Goal: Task Accomplishment & Management: Use online tool/utility

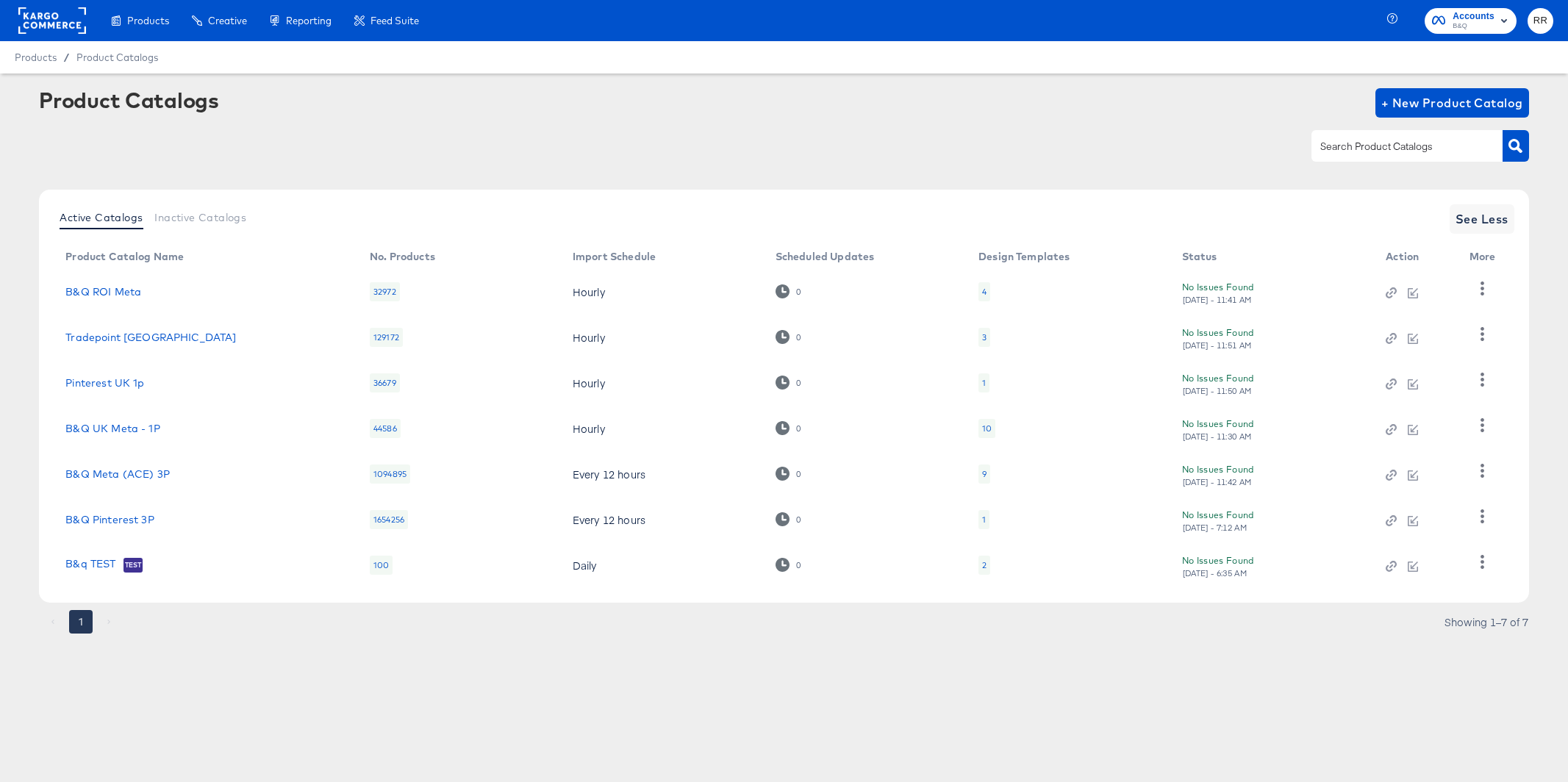
click at [746, 639] on div "1 Showing 1–7 of 7" at bounding box center [784, 629] width 1489 height 23
drag, startPoint x: 372, startPoint y: 522, endPoint x: 400, endPoint y: 516, distance: 28.6
click at [400, 516] on div "1654256" at bounding box center [388, 519] width 38 height 19
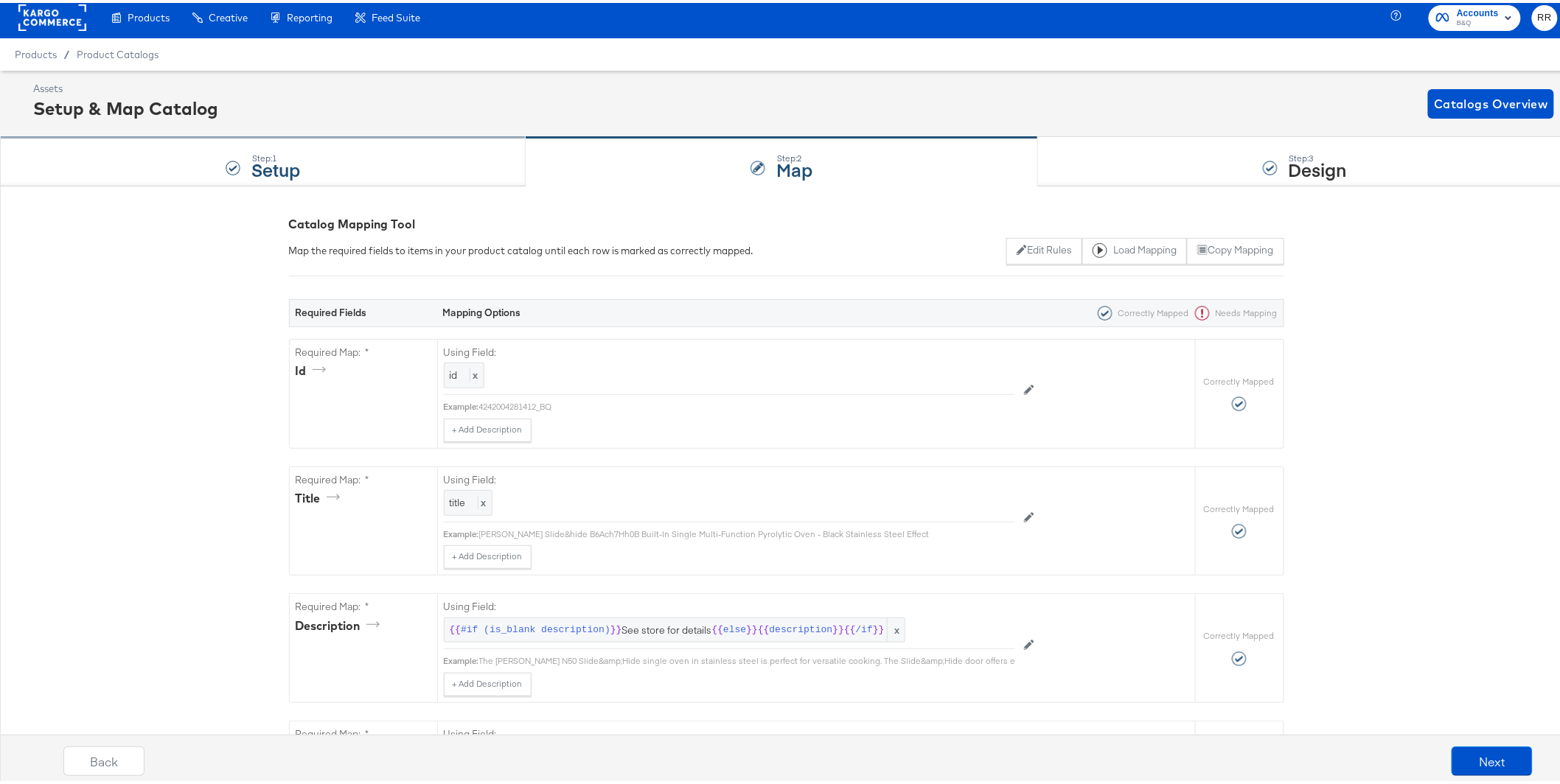
scroll to position [6, 0]
click at [328, 175] on div "Step: 1 Setup" at bounding box center [263, 159] width 525 height 49
click at [332, 163] on div "Step: 1 Setup" at bounding box center [263, 159] width 525 height 49
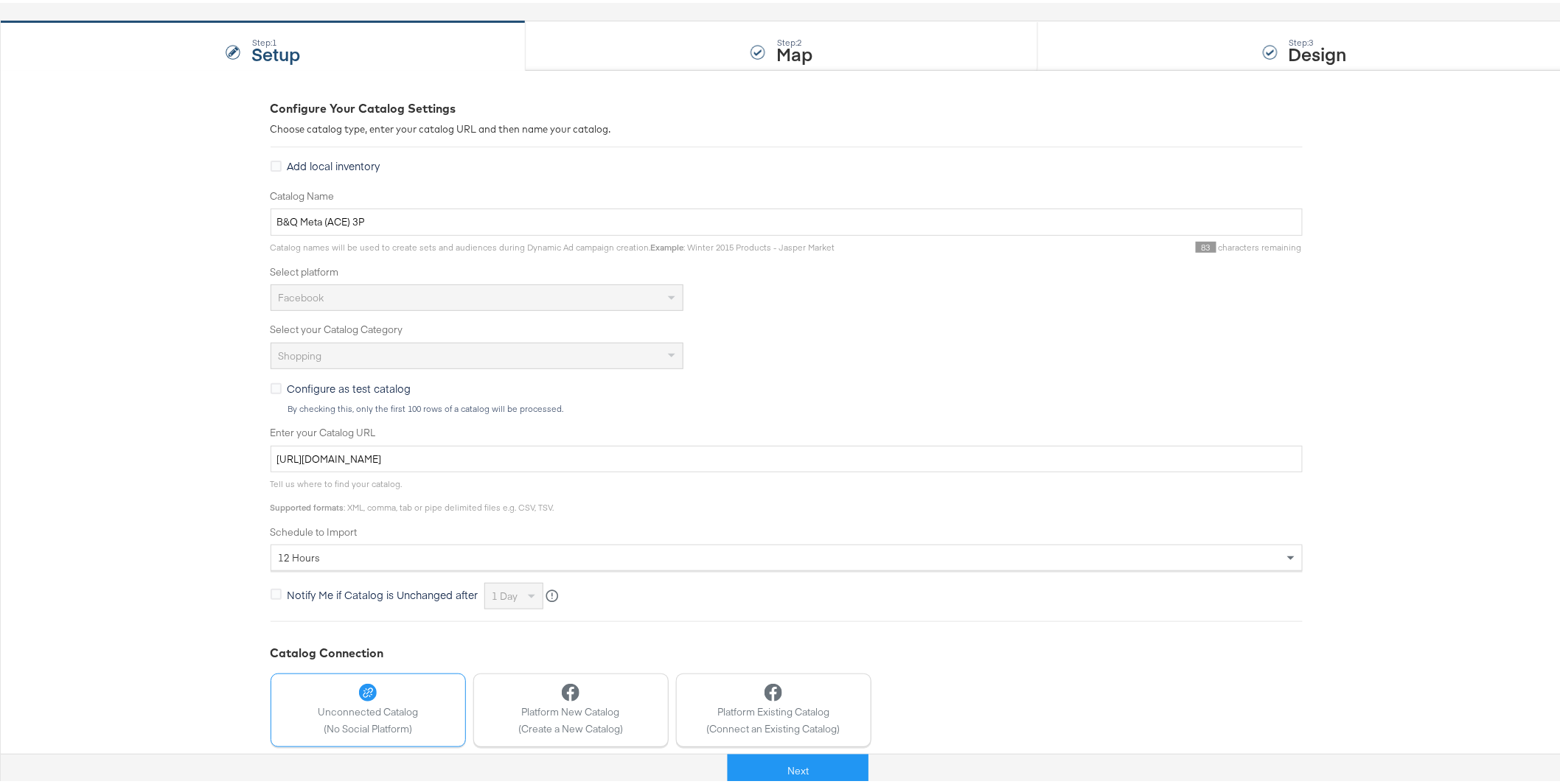
scroll to position [159, 0]
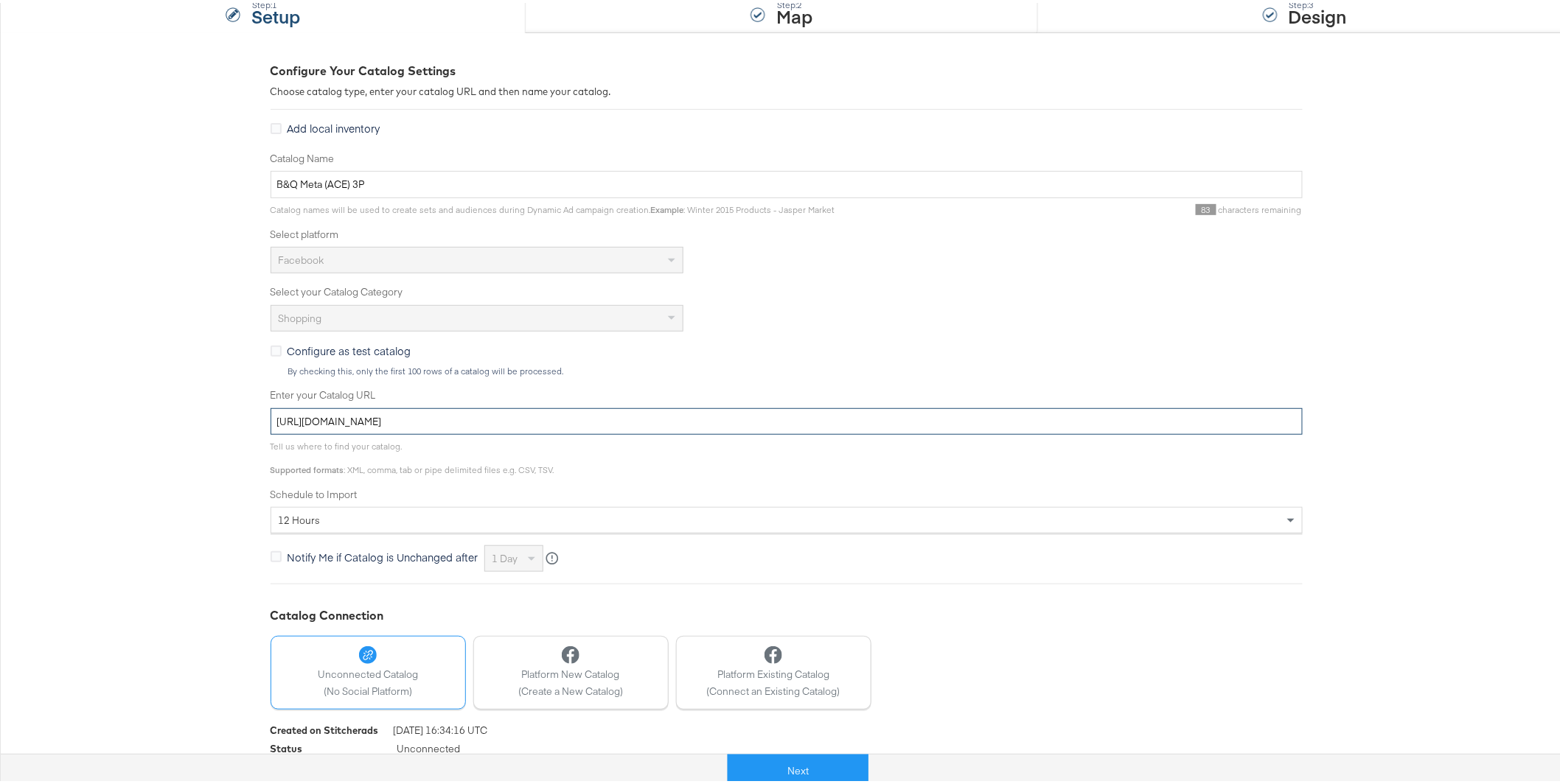
drag, startPoint x: 634, startPoint y: 419, endPoint x: 502, endPoint y: 420, distance: 132.0
click at [502, 420] on input "[URL][DOMAIN_NAME]" at bounding box center [786, 418] width 1032 height 27
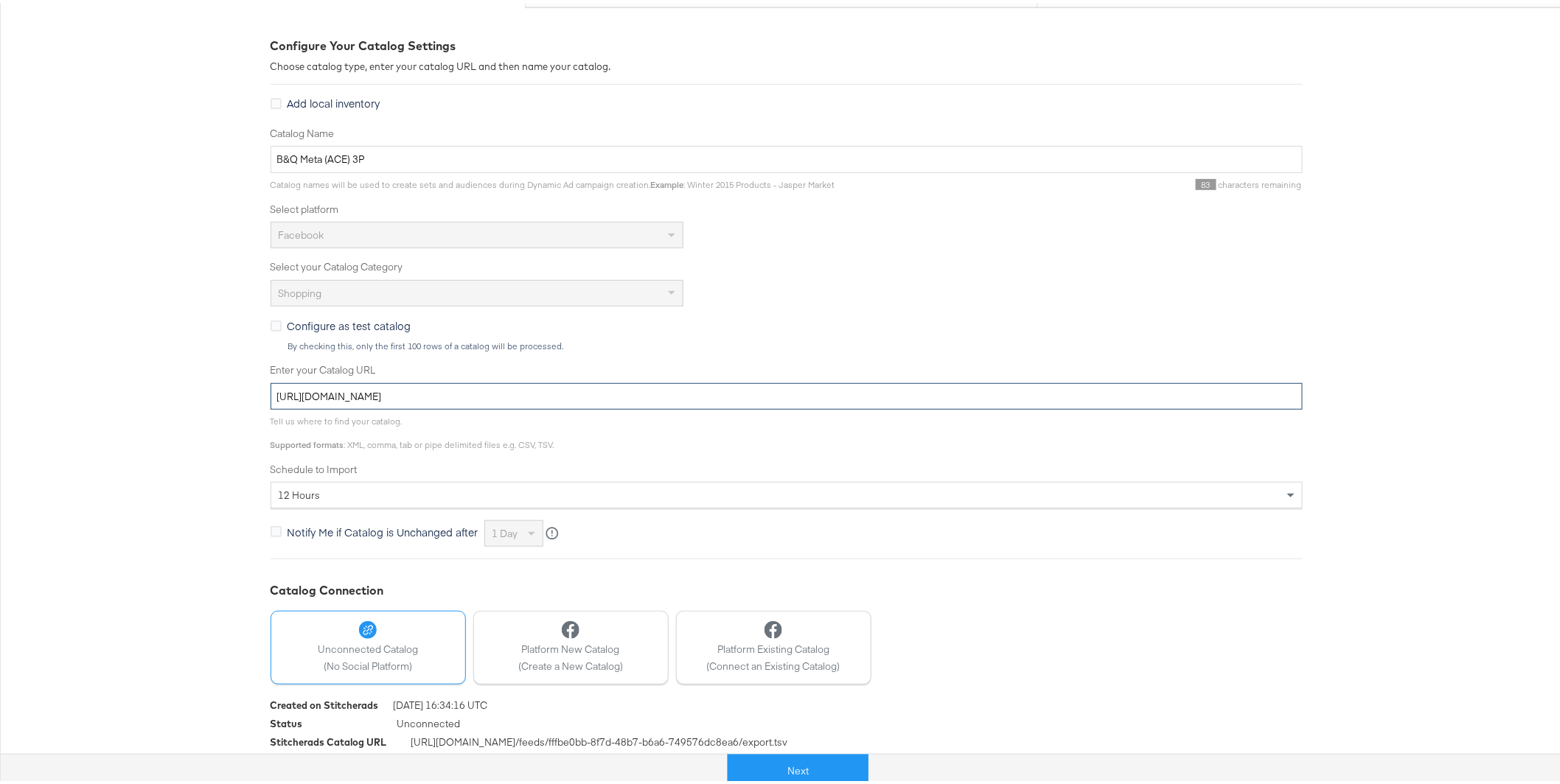
scroll to position [187, 0]
click at [487, 494] on div "12 hours" at bounding box center [786, 490] width 1031 height 25
click at [177, 368] on div "Configure Your Catalog Settings Choose catalog type, enter your catalog URL and…" at bounding box center [786, 397] width 1572 height 790
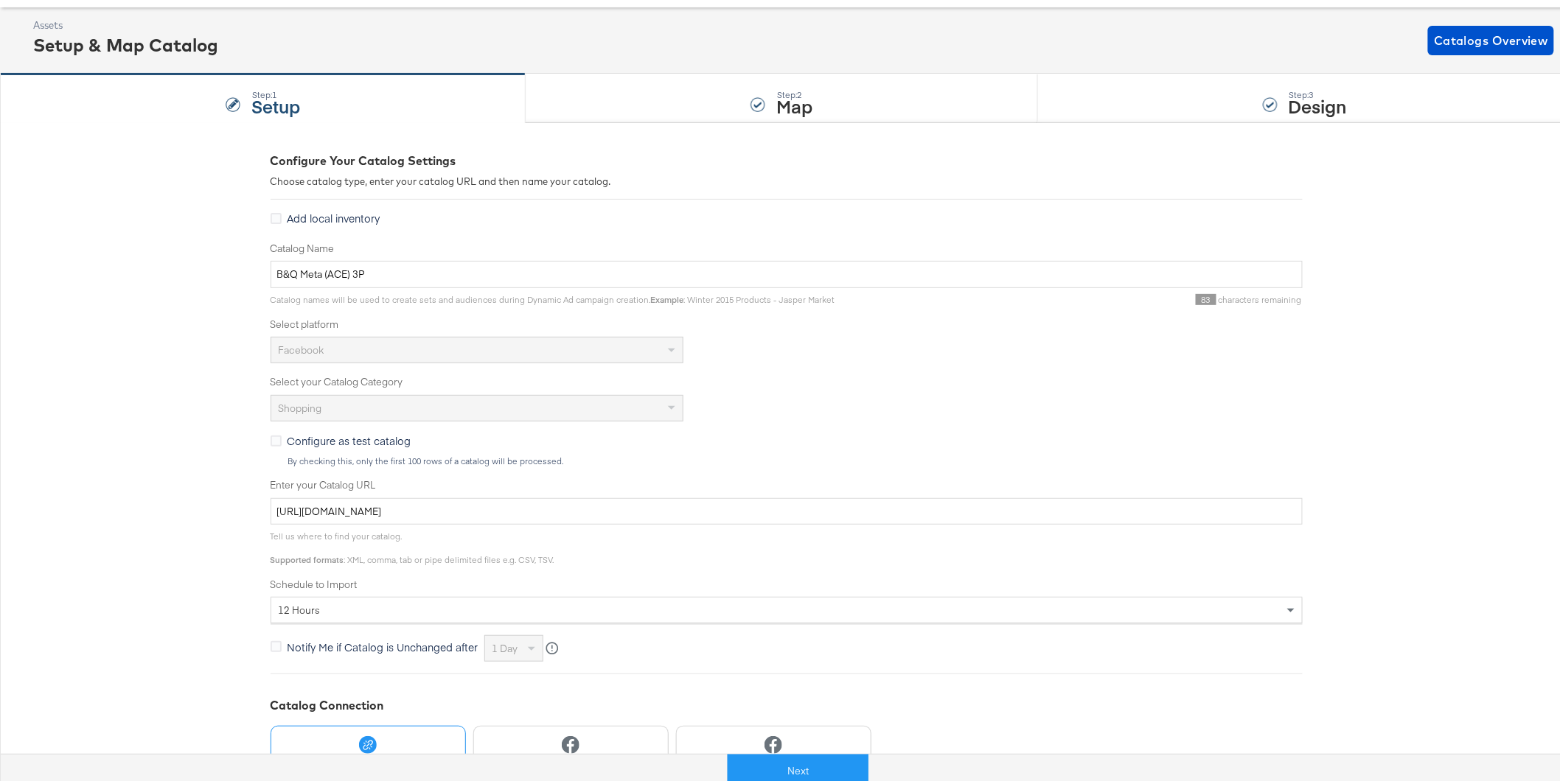
scroll to position [47, 0]
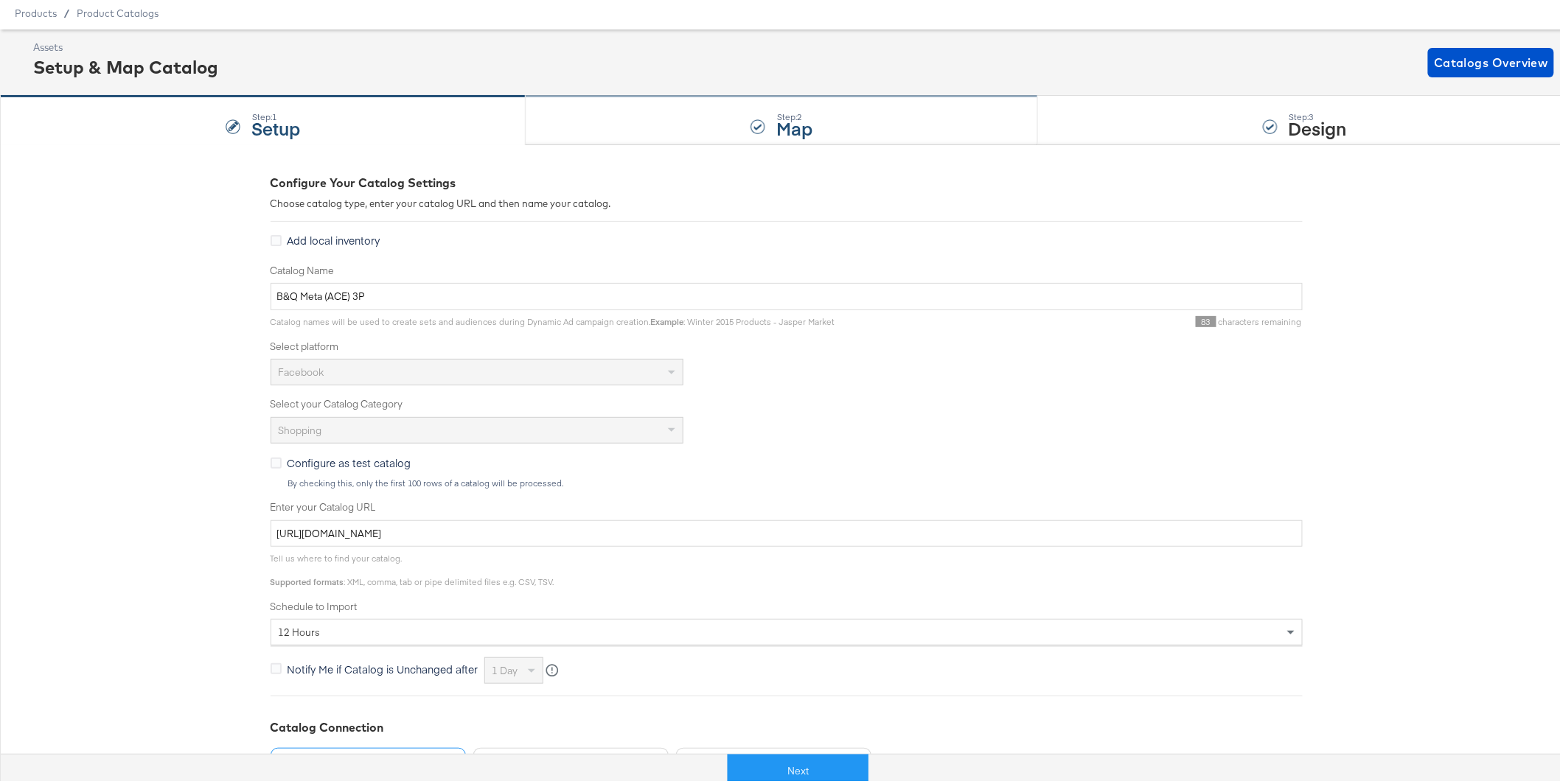
click at [618, 126] on div "Step: 2 Map" at bounding box center [781, 118] width 512 height 49
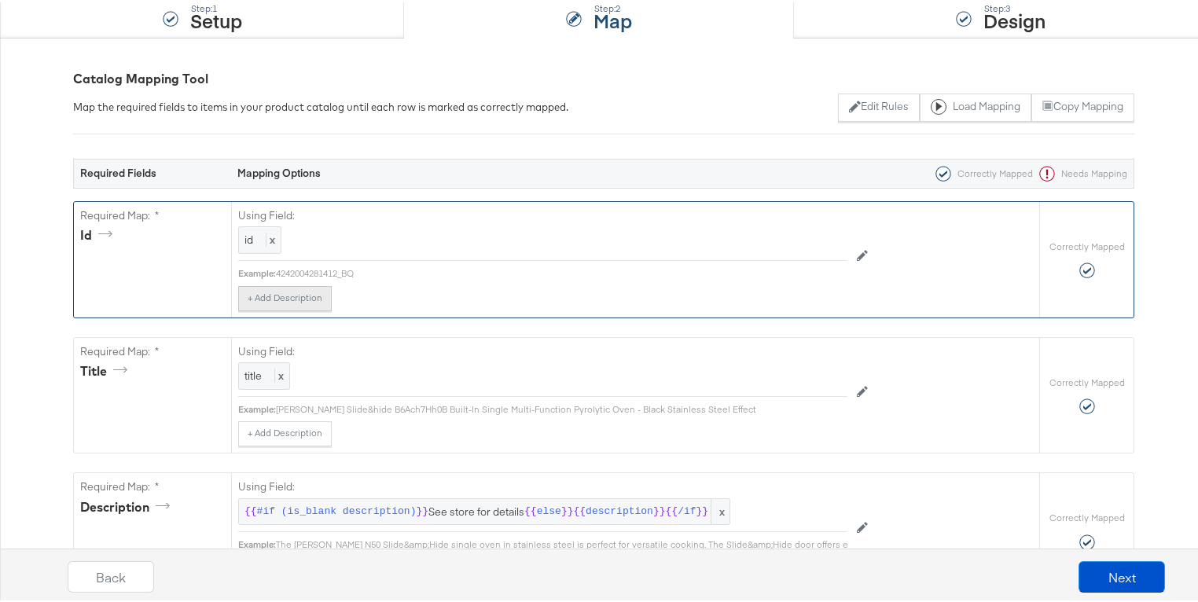
scroll to position [184, 0]
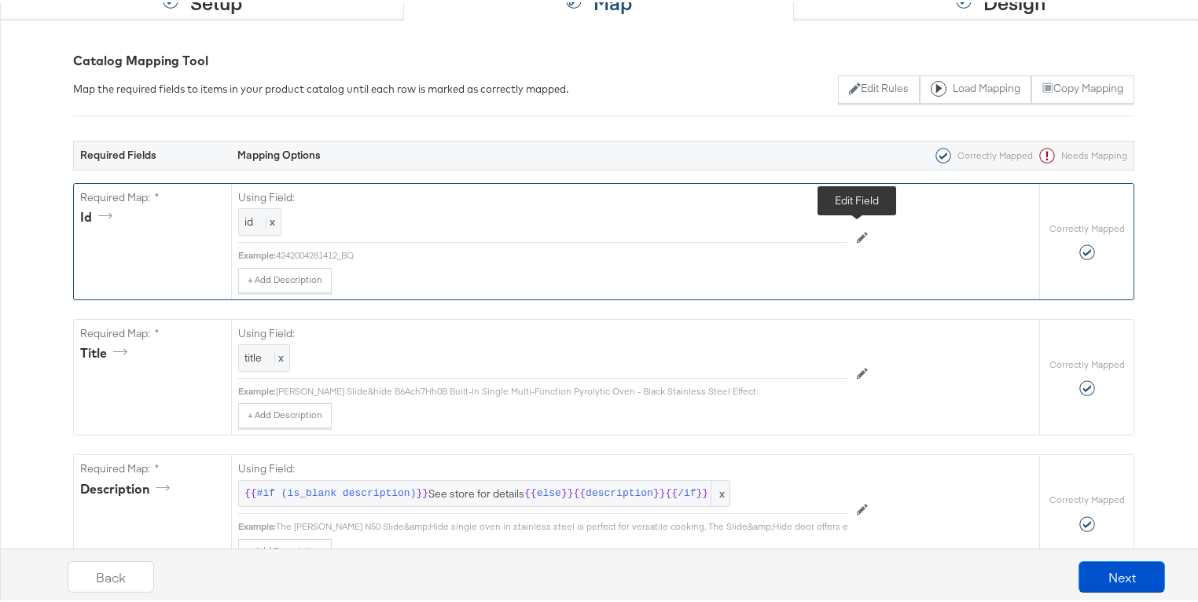
click at [858, 237] on icon at bounding box center [862, 234] width 11 height 11
click at [734, 227] on div "id" at bounding box center [507, 220] width 536 height 27
drag, startPoint x: 321, startPoint y: 257, endPoint x: 281, endPoint y: 257, distance: 40.1
click at [281, 257] on div "Using Field: availability x Example: in stock + Add Description Add Note" at bounding box center [542, 236] width 609 height 109
click at [857, 231] on icon at bounding box center [862, 234] width 11 height 11
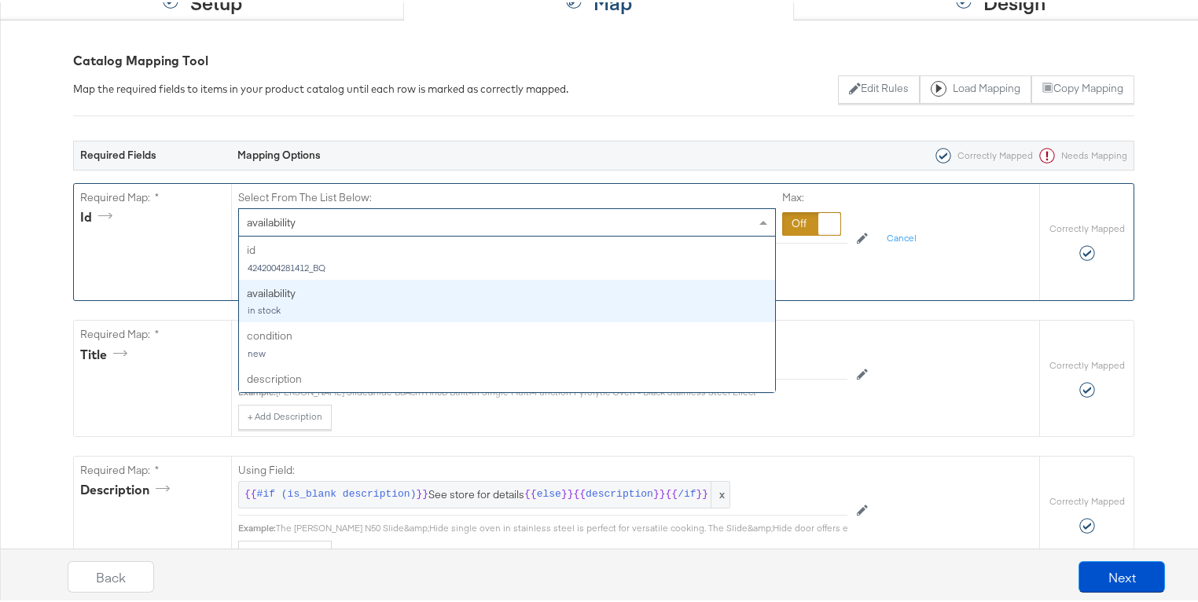
click at [714, 226] on div "availability" at bounding box center [507, 220] width 536 height 27
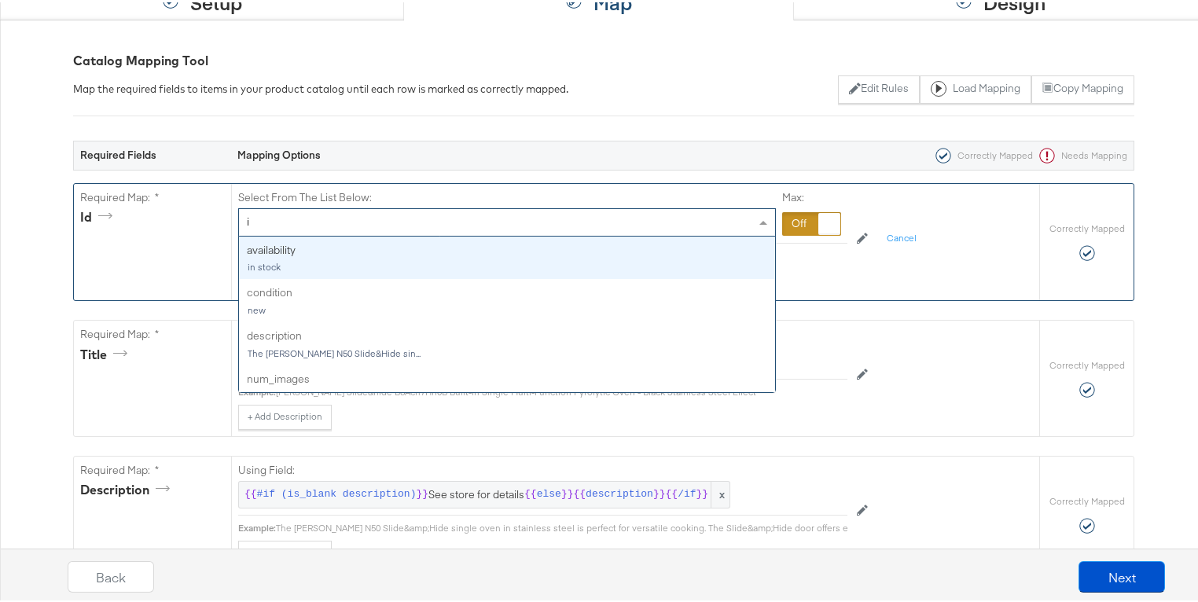
type input "id"
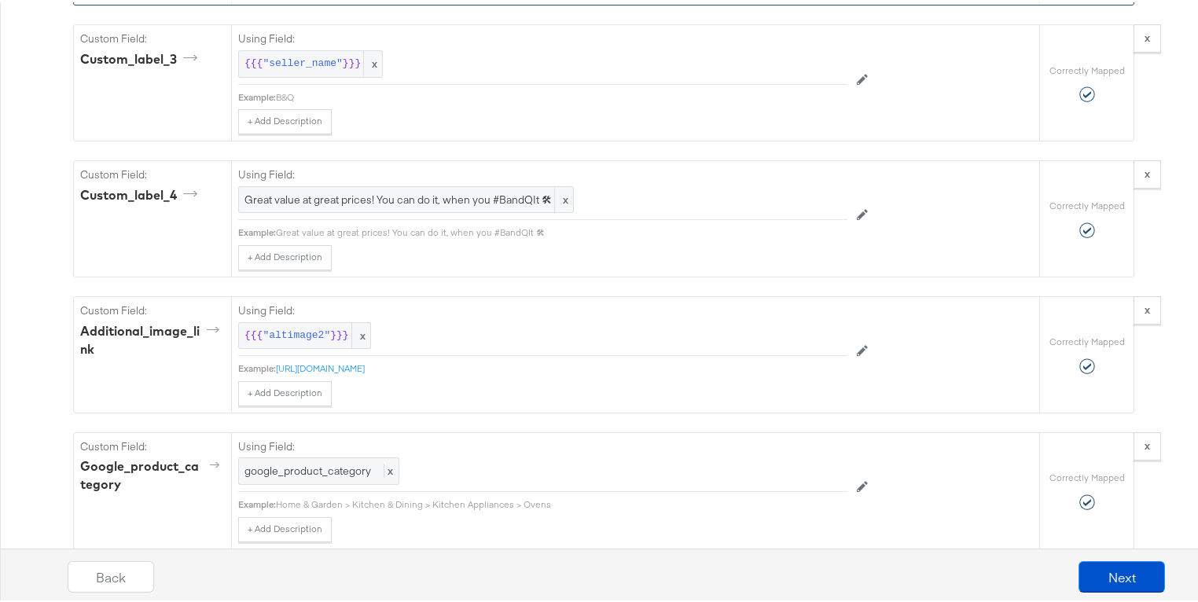
scroll to position [2064, 0]
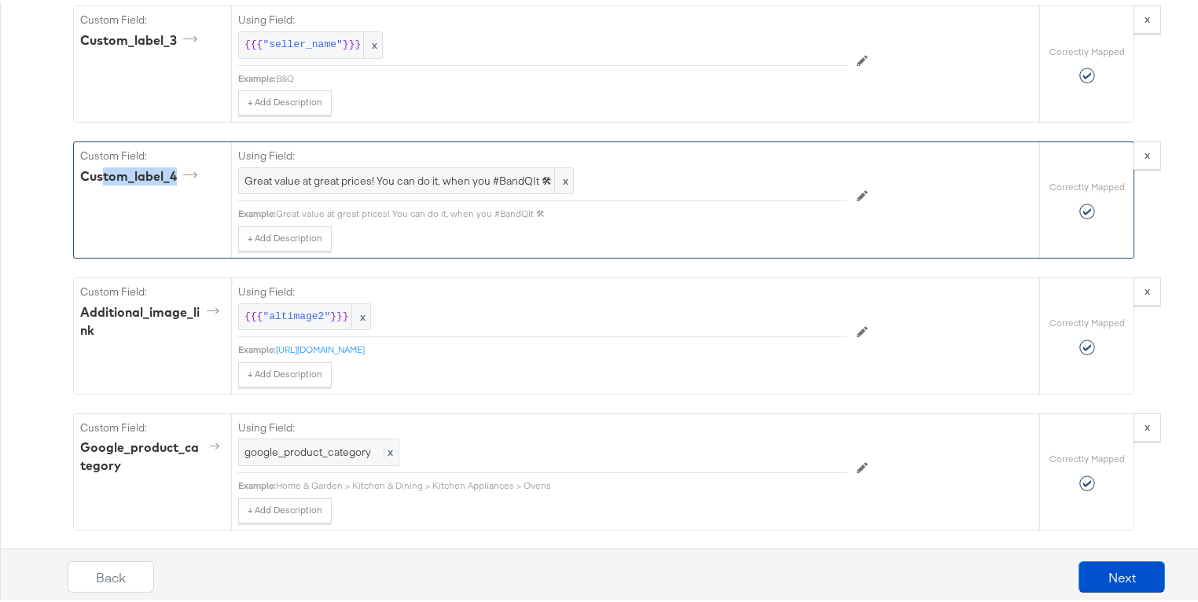
drag, startPoint x: 171, startPoint y: 180, endPoint x: 96, endPoint y: 180, distance: 75.4
click at [96, 180] on div "custom_label_4" at bounding box center [141, 174] width 123 height 18
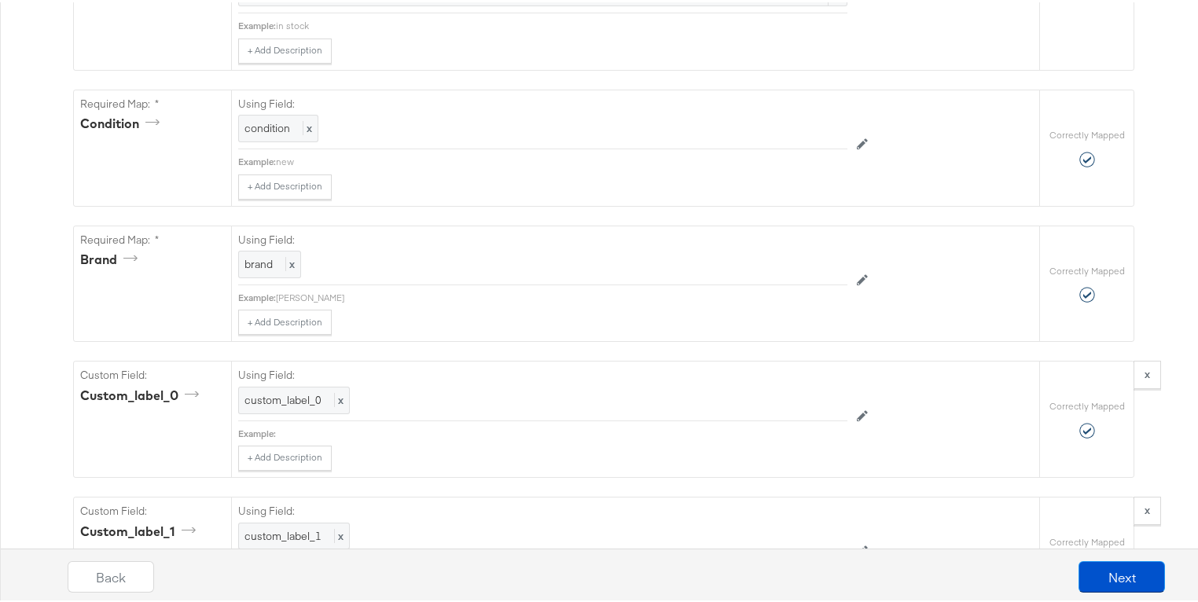
scroll to position [0, 0]
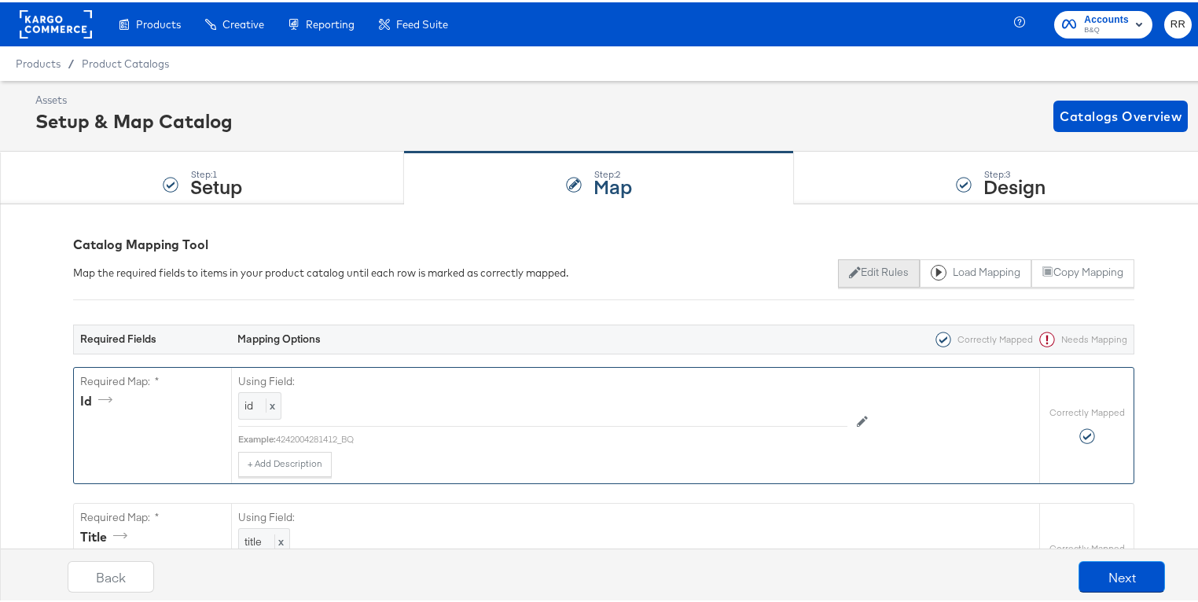
click at [868, 277] on button "Edit Rules" at bounding box center [878, 271] width 81 height 28
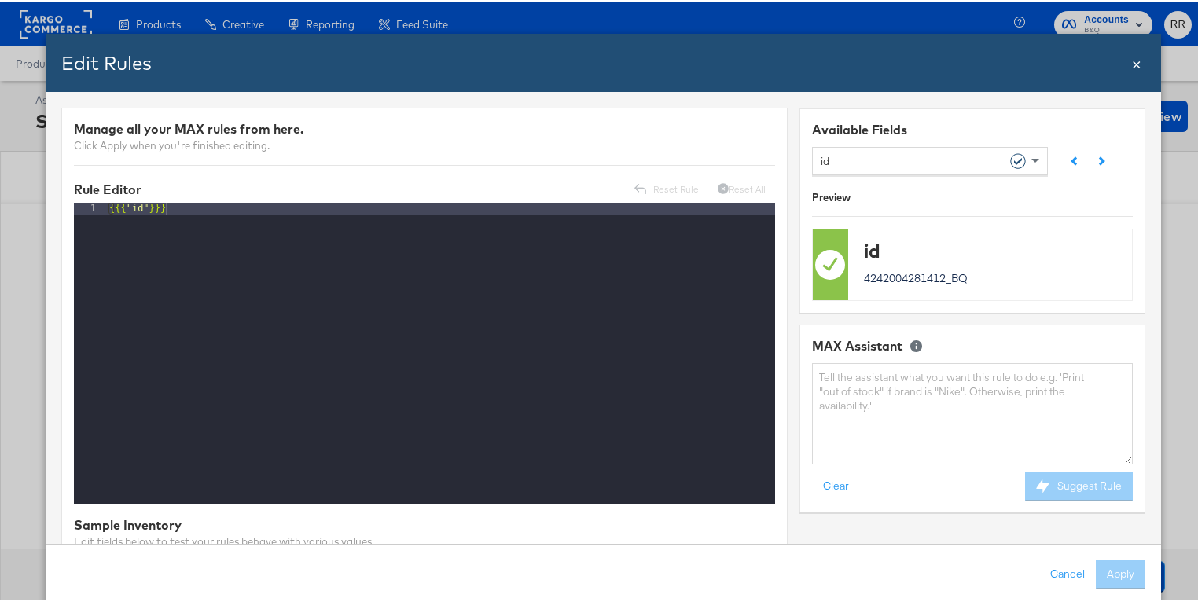
click at [886, 151] on div "id" at bounding box center [924, 158] width 207 height 27
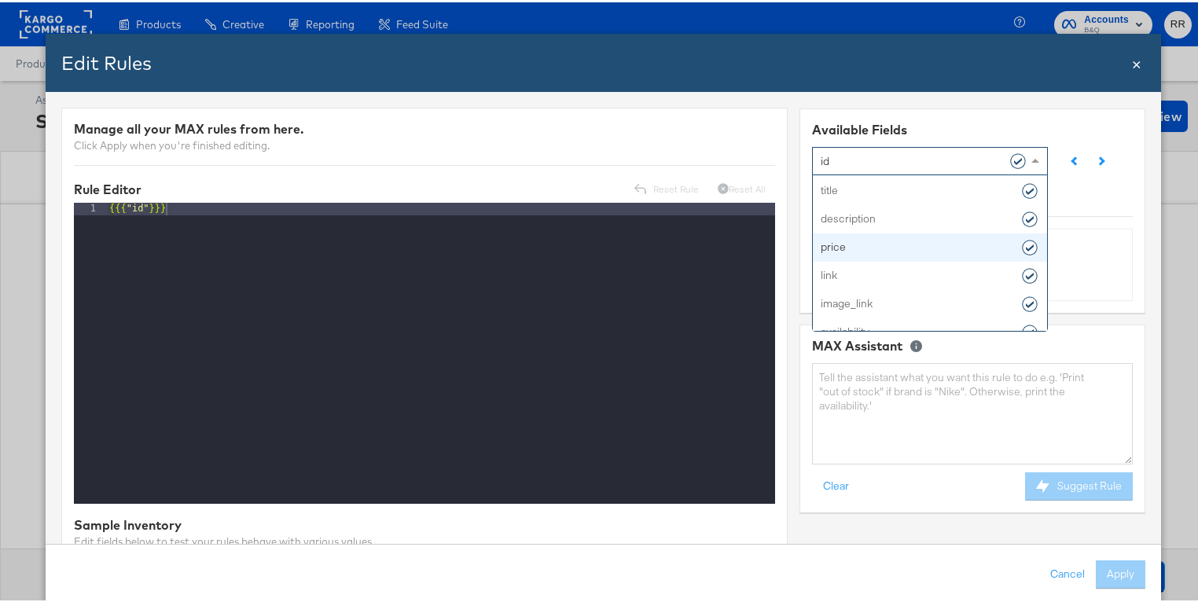
scroll to position [39, 0]
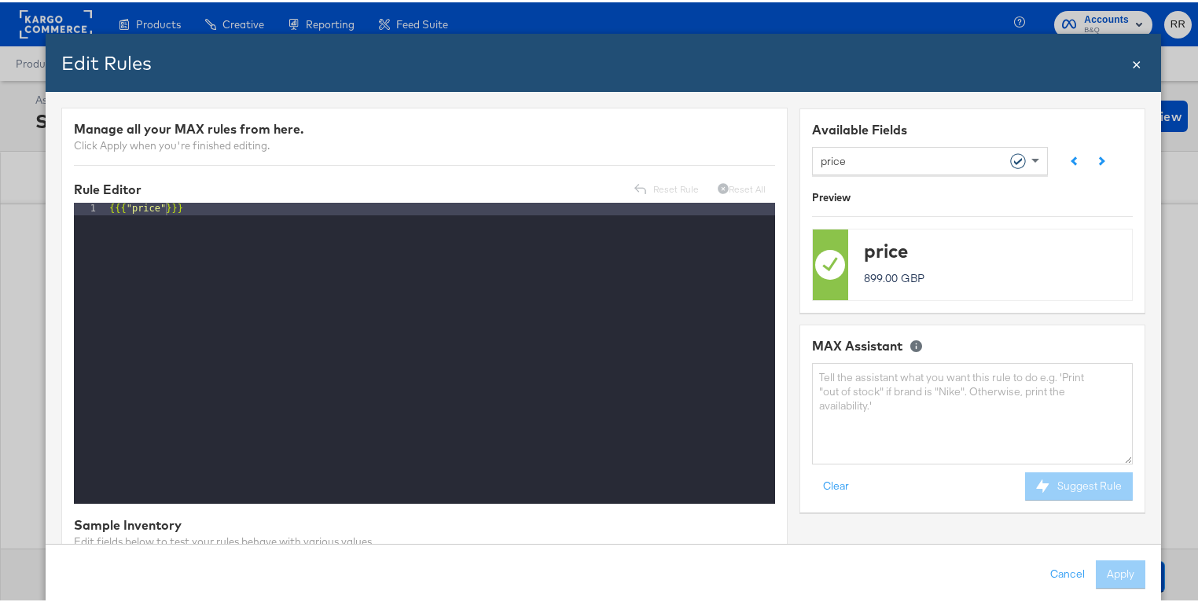
click at [817, 353] on div "MAX Assistant Clear Suggest Rule" at bounding box center [973, 416] width 321 height 163
click at [847, 385] on textarea at bounding box center [973, 411] width 321 height 101
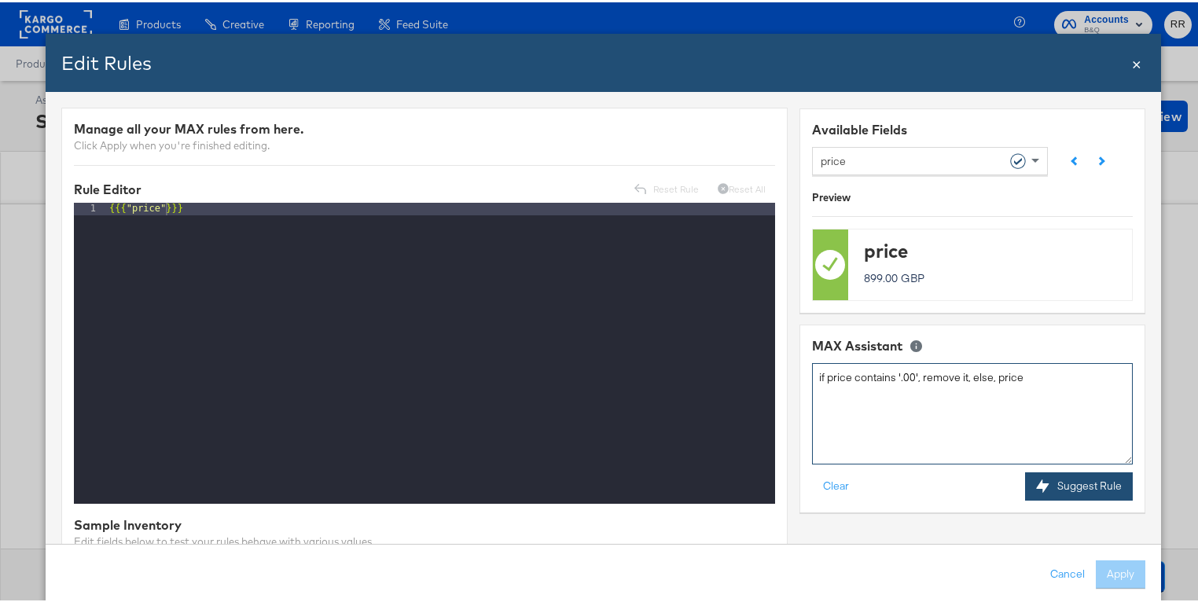
type textarea "if price contains '.00', remove it, else, price"
click at [1099, 486] on button "Suggest Rule" at bounding box center [1080, 484] width 108 height 28
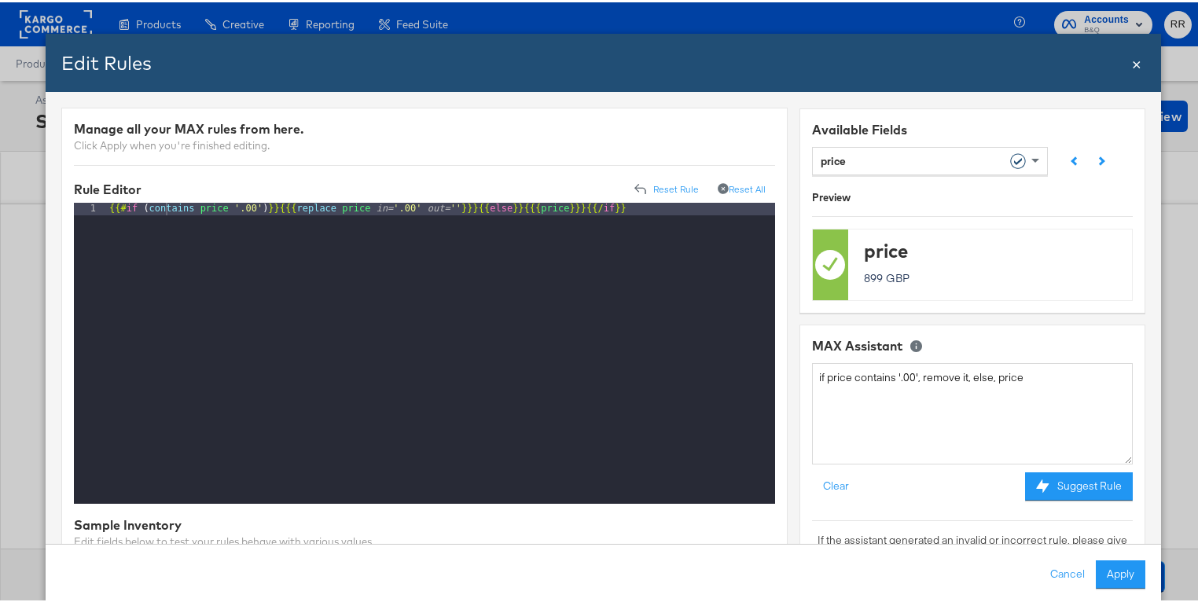
click at [337, 210] on div "{{# if ( contains price '.00' ) }} {{{ replace price in= '.00' out= '' }}} {{ e…" at bounding box center [440, 363] width 669 height 326
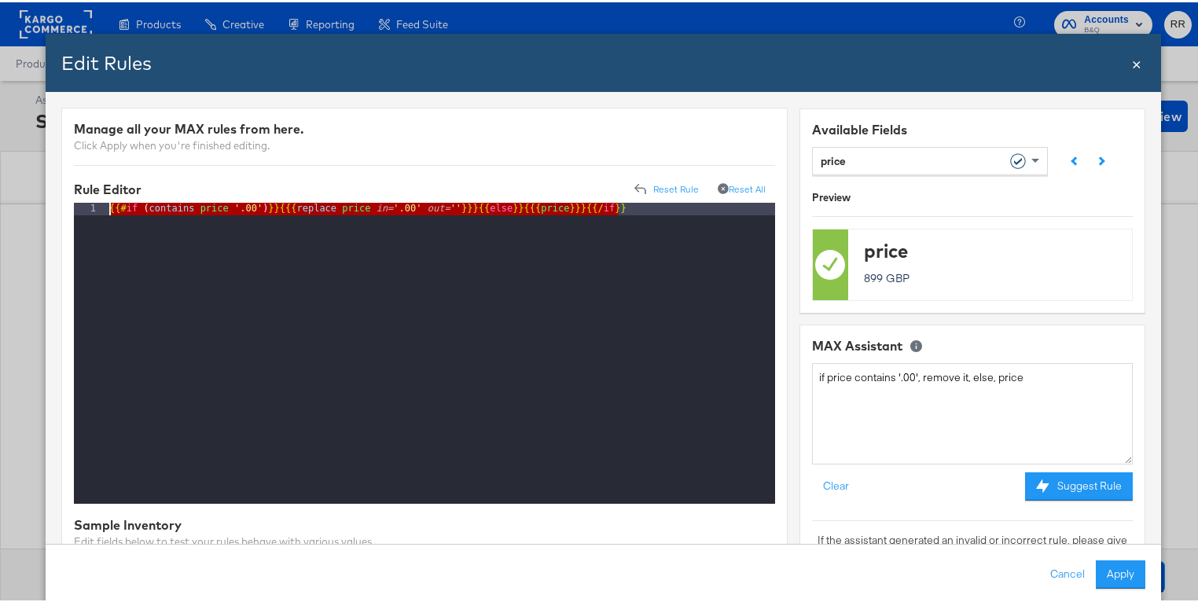
drag, startPoint x: 621, startPoint y: 211, endPoint x: 106, endPoint y: 207, distance: 514.8
click at [106, 207] on div "{{# if ( contains price '.00' ) }} {{{ replace price in= '.00' out= '' }}} {{ e…" at bounding box center [440, 363] width 669 height 326
click at [1132, 61] on span "×" at bounding box center [1136, 60] width 9 height 21
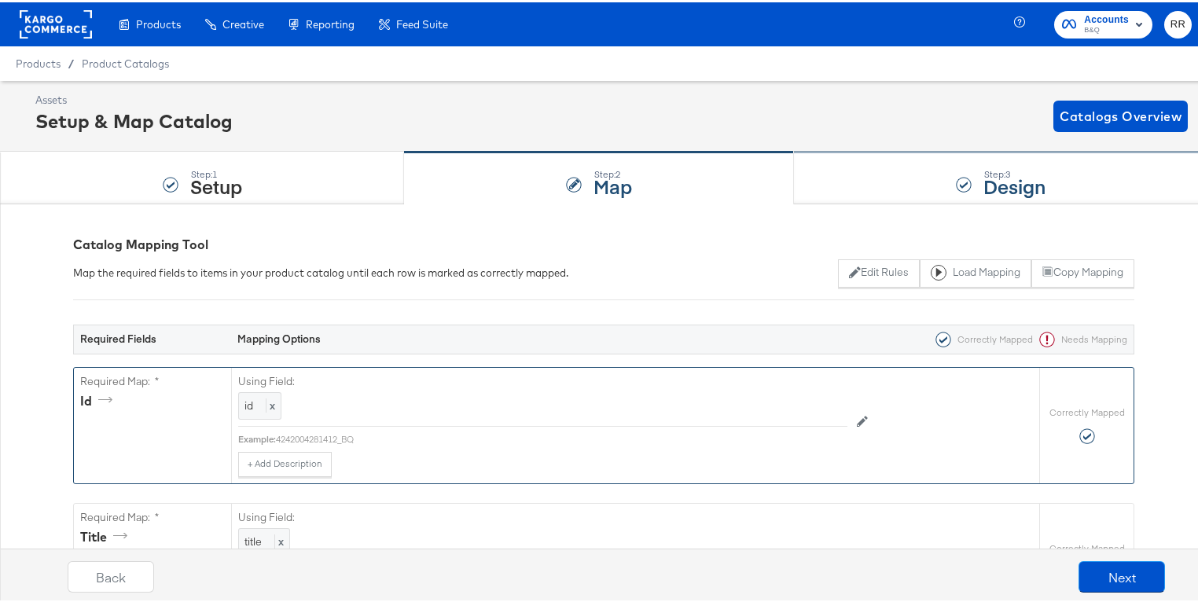
click at [957, 178] on div at bounding box center [964, 182] width 16 height 16
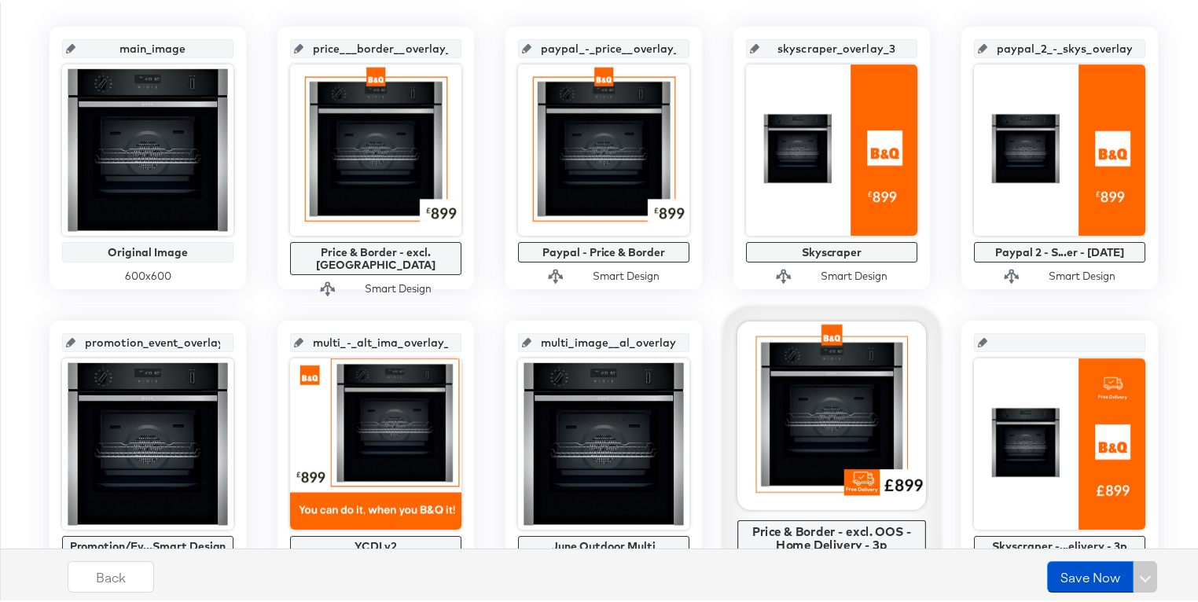
scroll to position [0, 0]
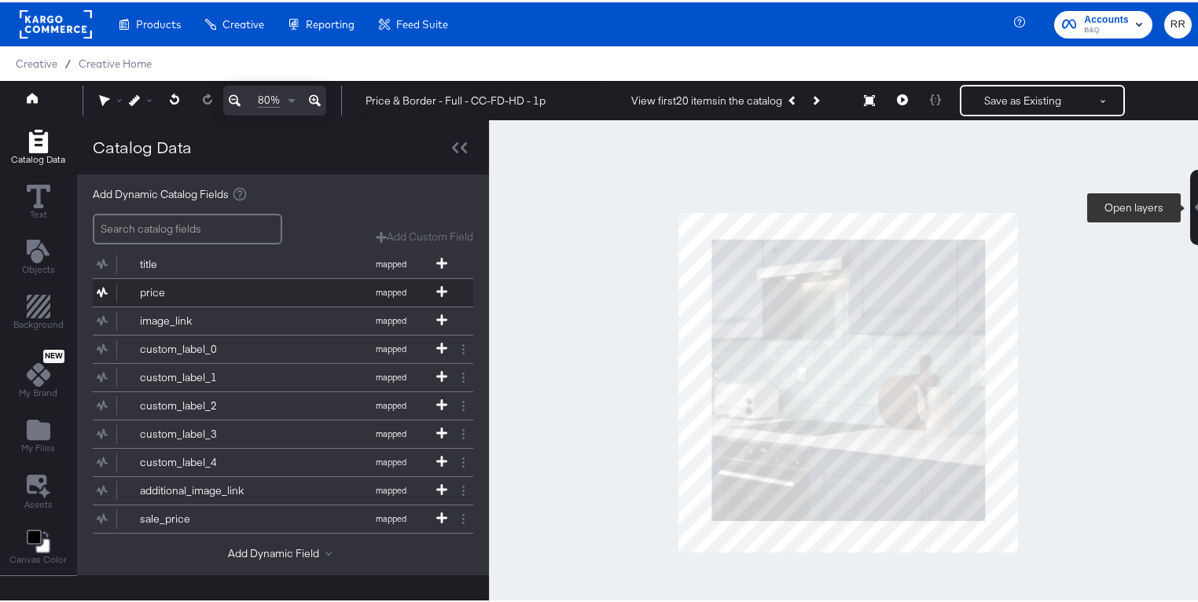
scroll to position [116, 0]
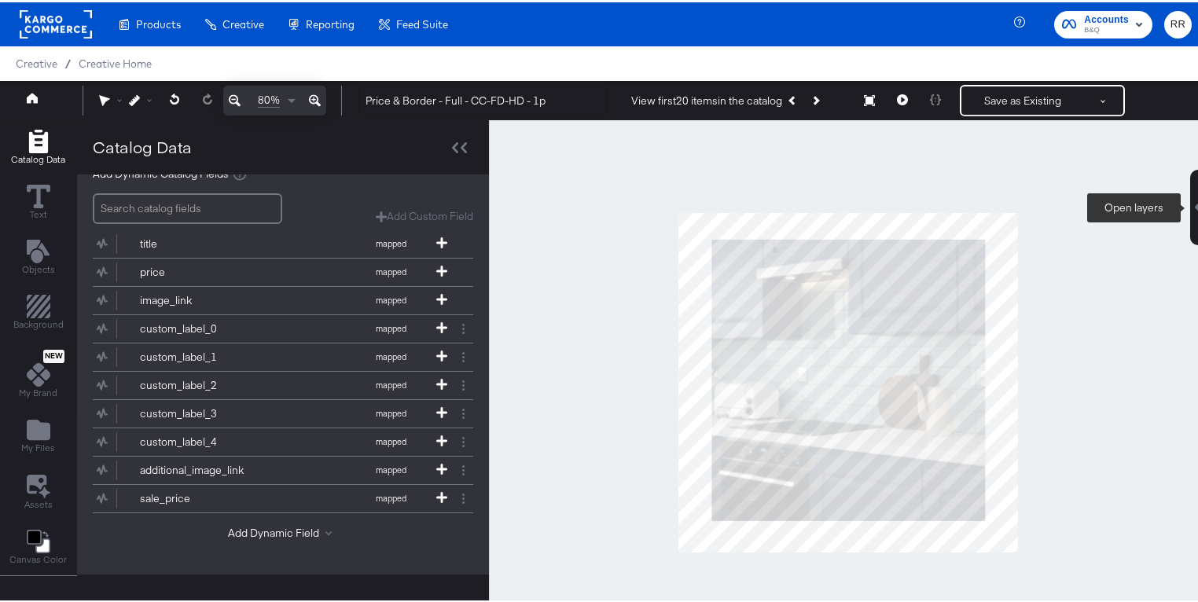
click at [1195, 202] on icon at bounding box center [1198, 205] width 7 height 13
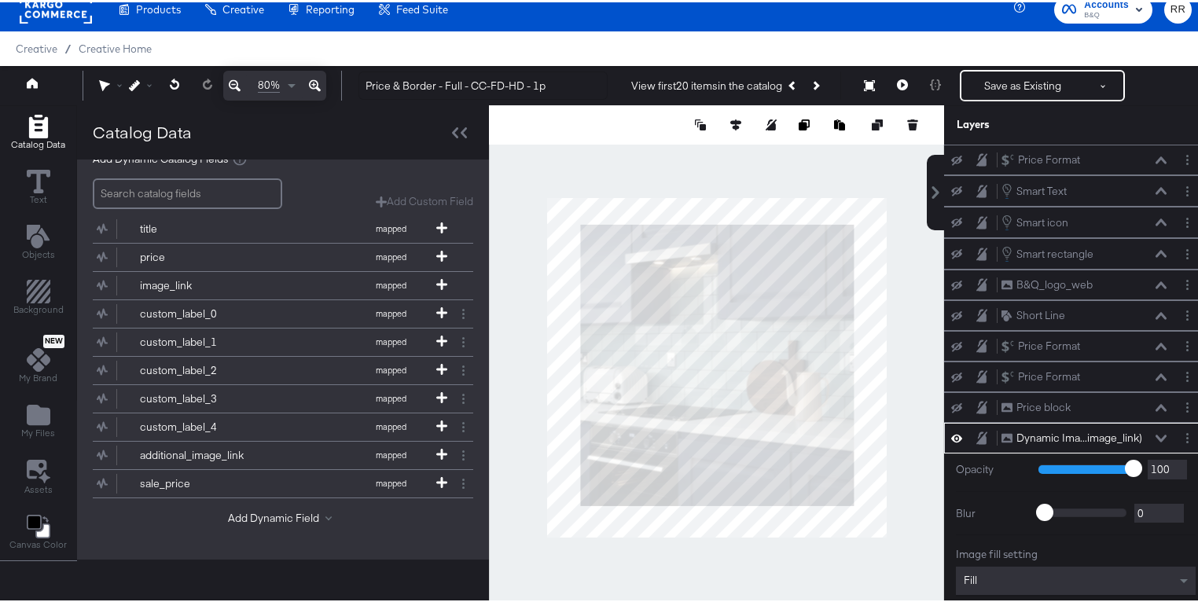
scroll to position [82, 0]
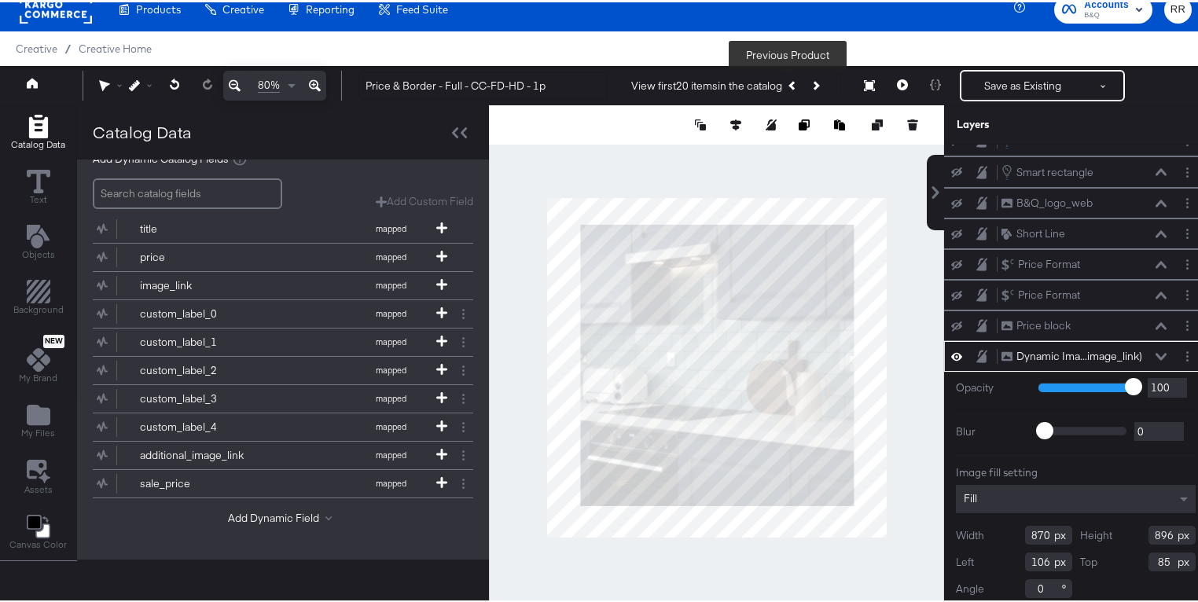
click at [788, 83] on icon "Previous Product" at bounding box center [792, 83] width 9 height 9
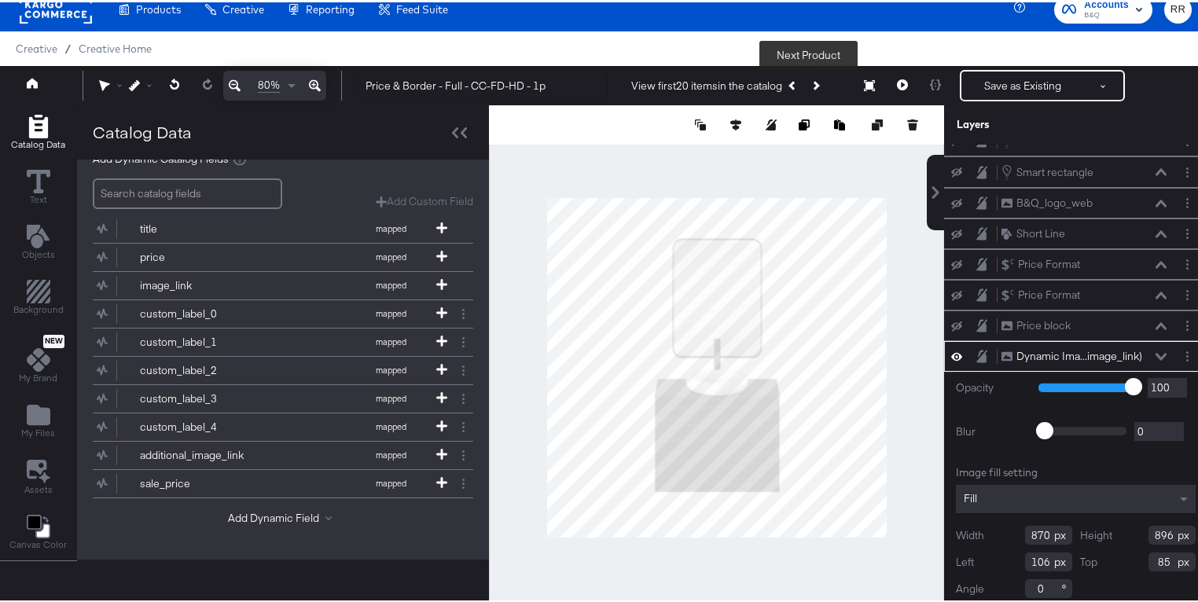
click at [813, 86] on button "Next Product" at bounding box center [815, 83] width 22 height 28
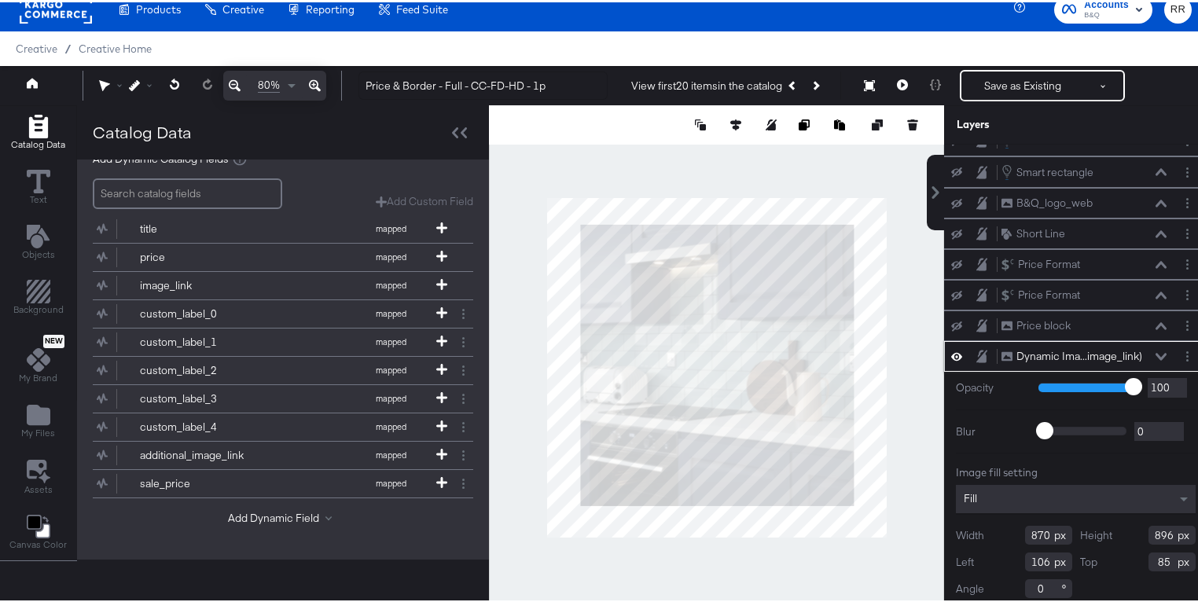
click at [996, 498] on div "Fill" at bounding box center [1076, 497] width 240 height 28
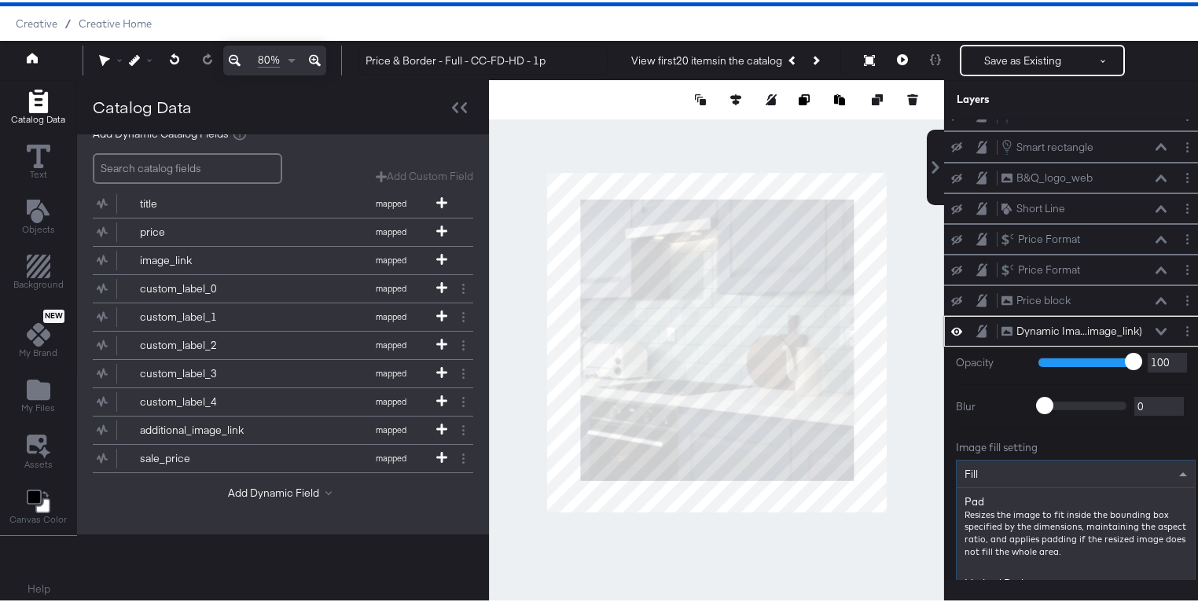
scroll to position [289, 0]
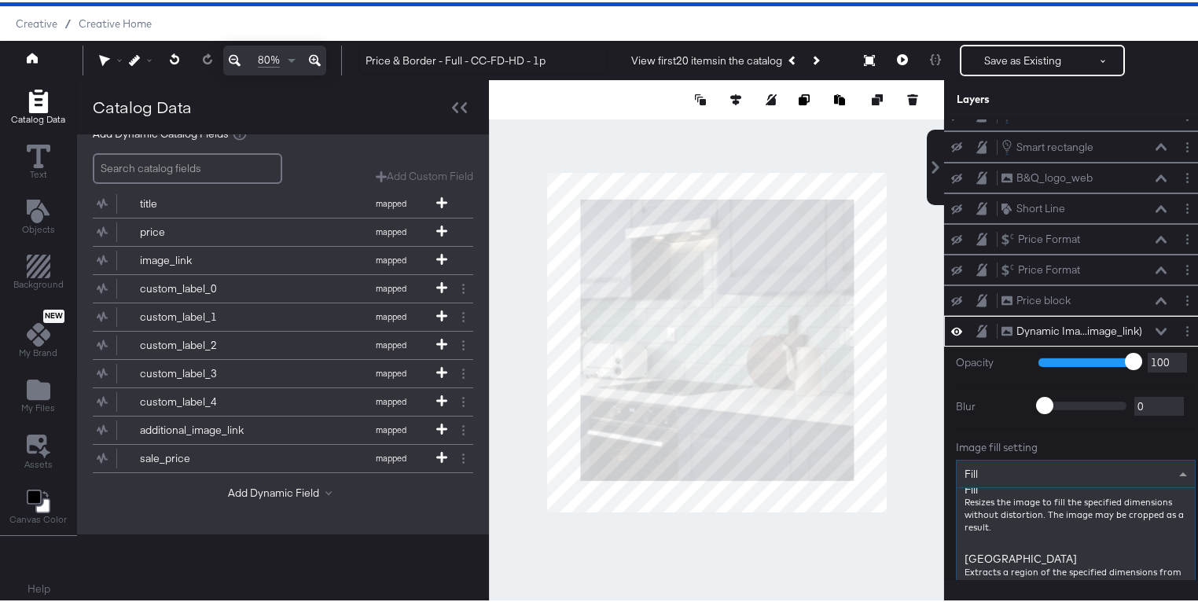
click at [918, 117] on div "Catalog Data Text Objects Background New My Brand My Files Assets Canvas Color …" at bounding box center [603, 97] width 1207 height 39
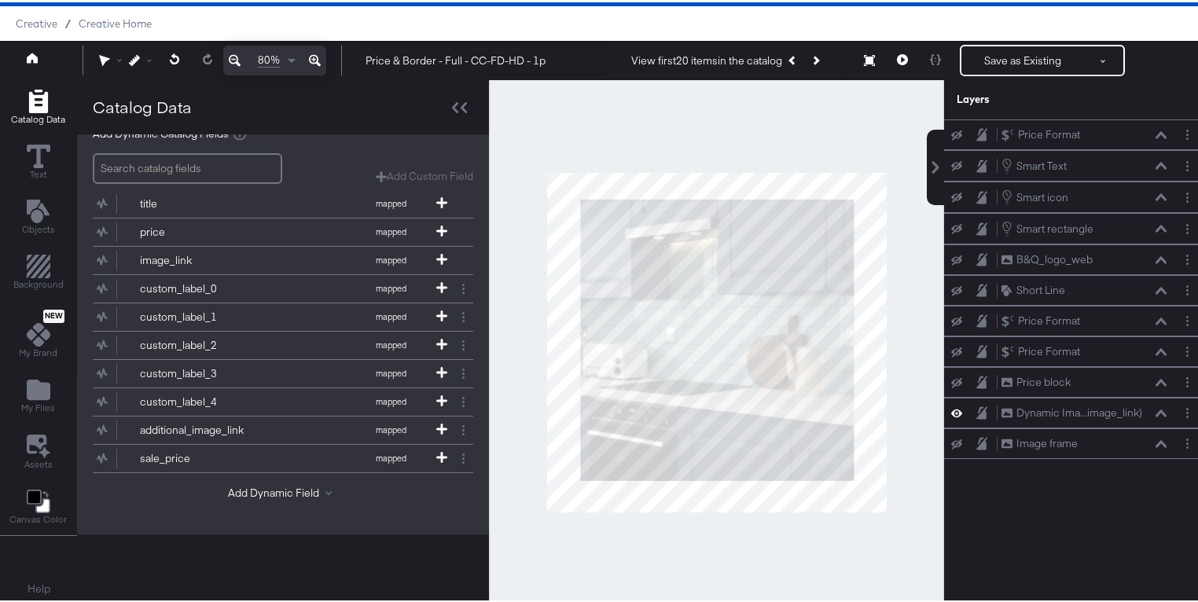
scroll to position [0, 0]
click at [951, 438] on icon at bounding box center [956, 442] width 11 height 10
click at [951, 379] on icon at bounding box center [956, 381] width 11 height 10
click at [951, 345] on icon at bounding box center [956, 350] width 11 height 10
click at [951, 314] on icon at bounding box center [956, 319] width 11 height 10
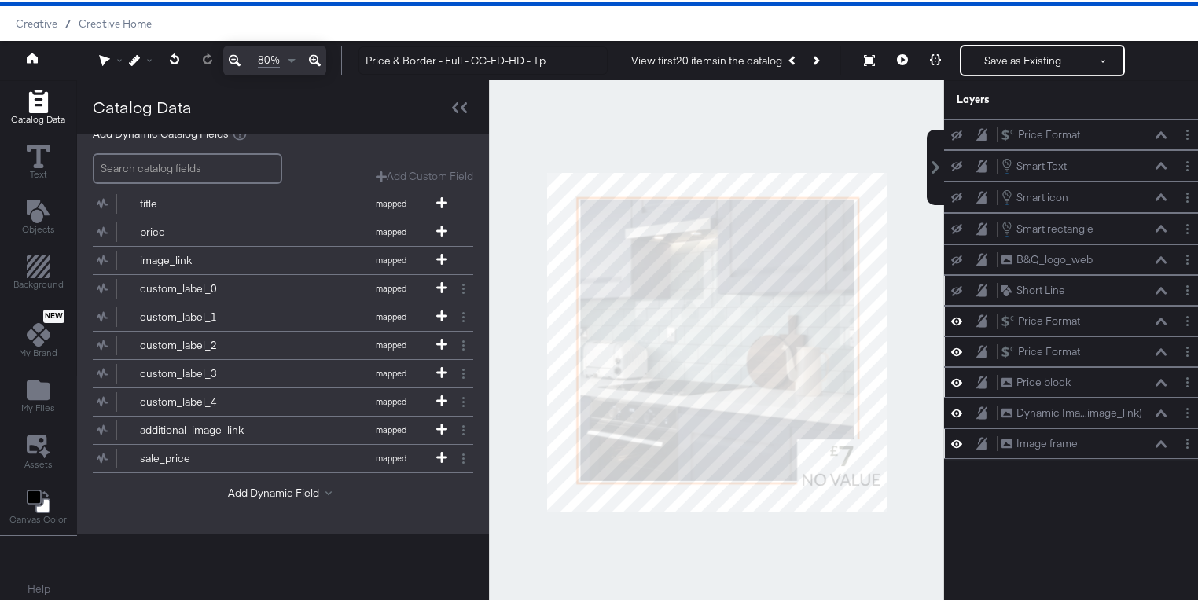
click at [951, 284] on icon at bounding box center [956, 289] width 11 height 10
click at [951, 256] on icon at bounding box center [956, 258] width 11 height 10
click at [951, 228] on icon at bounding box center [956, 227] width 11 height 10
click at [951, 162] on icon at bounding box center [956, 164] width 11 height 10
click at [950, 127] on button at bounding box center [956, 133] width 13 height 13
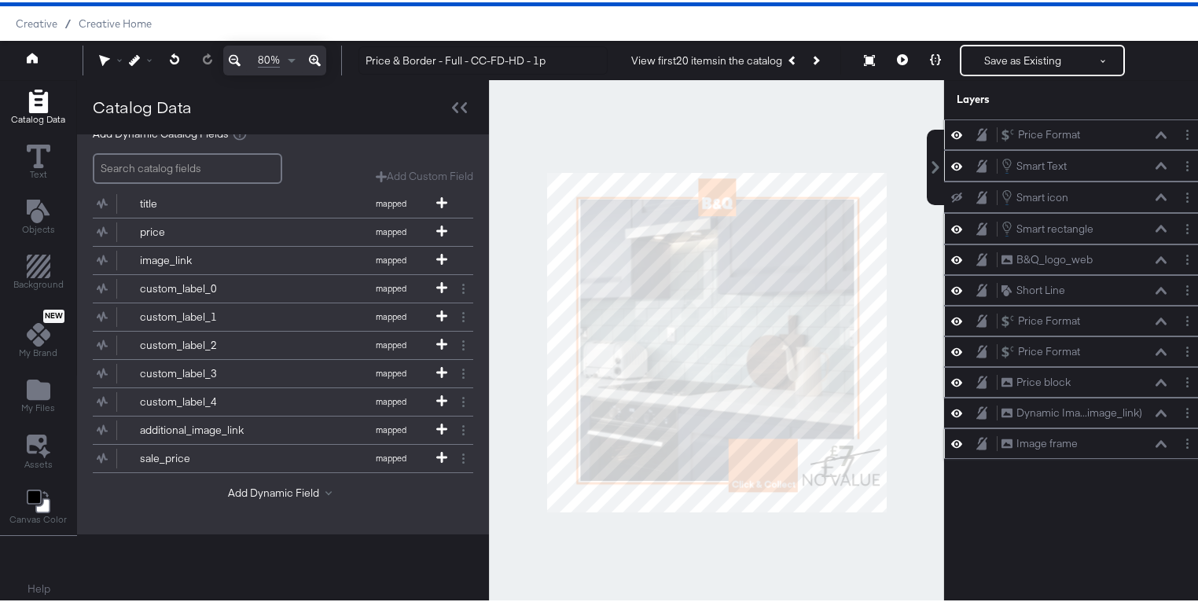
click at [951, 134] on icon at bounding box center [956, 132] width 11 height 13
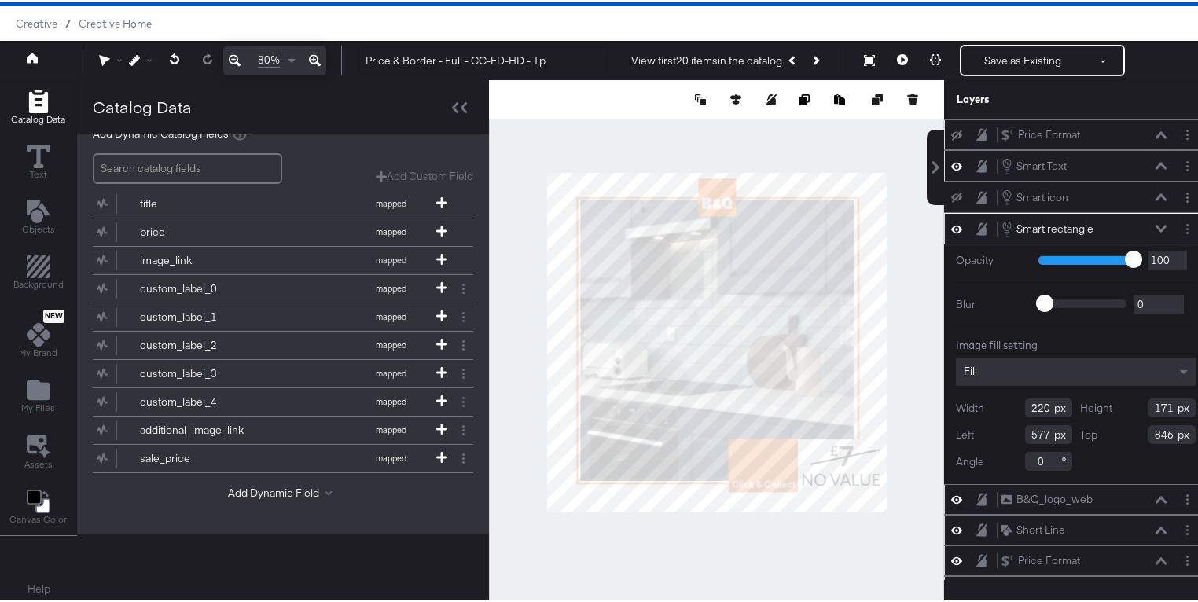
click at [850, 532] on div at bounding box center [716, 340] width 455 height 524
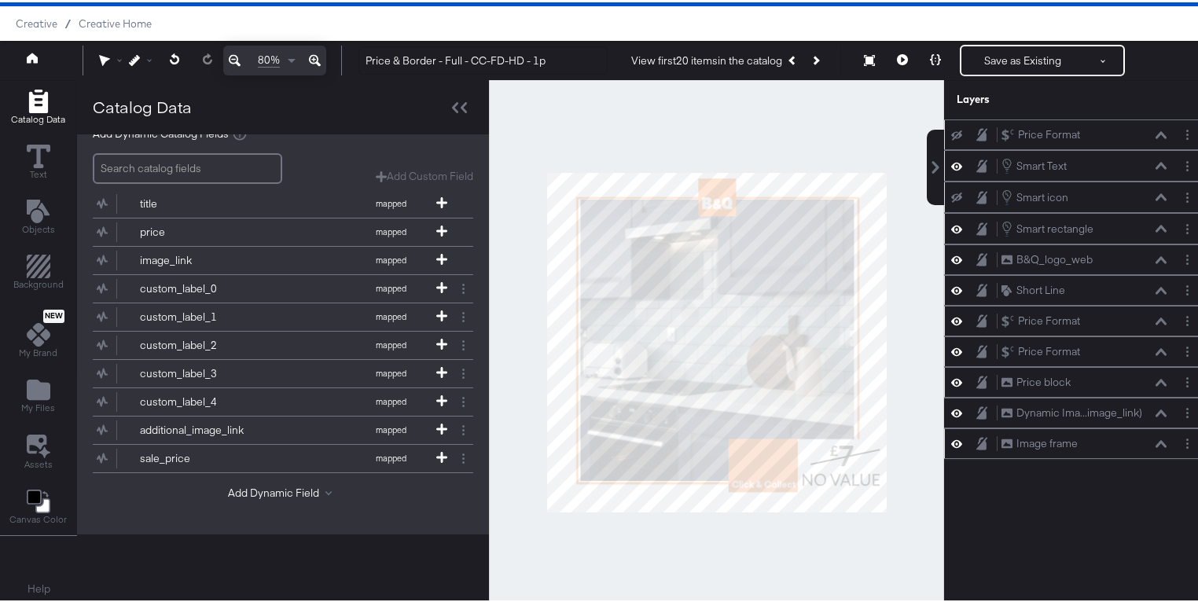
click at [951, 196] on icon at bounding box center [956, 195] width 11 height 10
click at [28, 390] on icon "Add Files" at bounding box center [39, 387] width 24 height 20
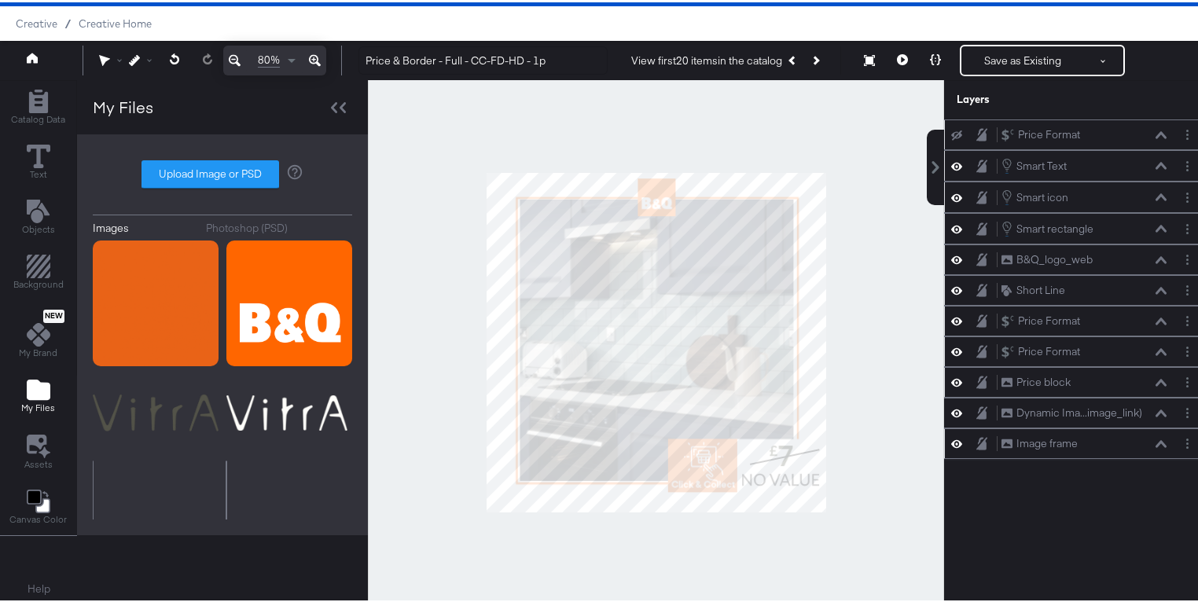
click at [231, 229] on div "Photoshop (PSD)" at bounding box center [247, 225] width 82 height 15
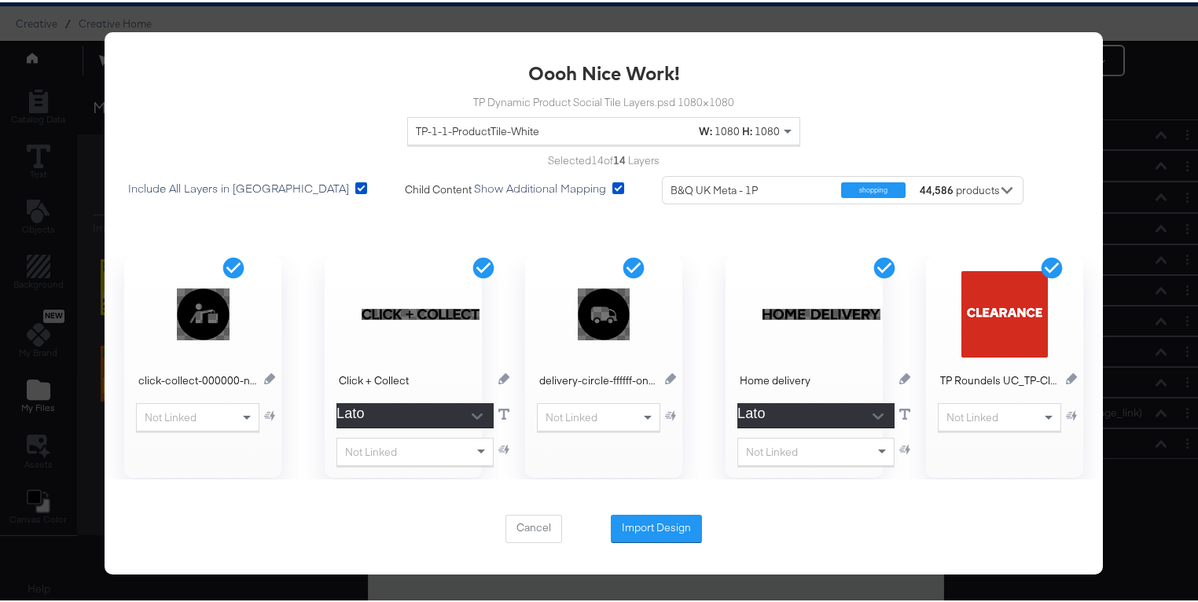
scroll to position [40, 0]
click at [495, 124] on div "TP-1-1-ProductTile-White" at bounding box center [556, 129] width 281 height 27
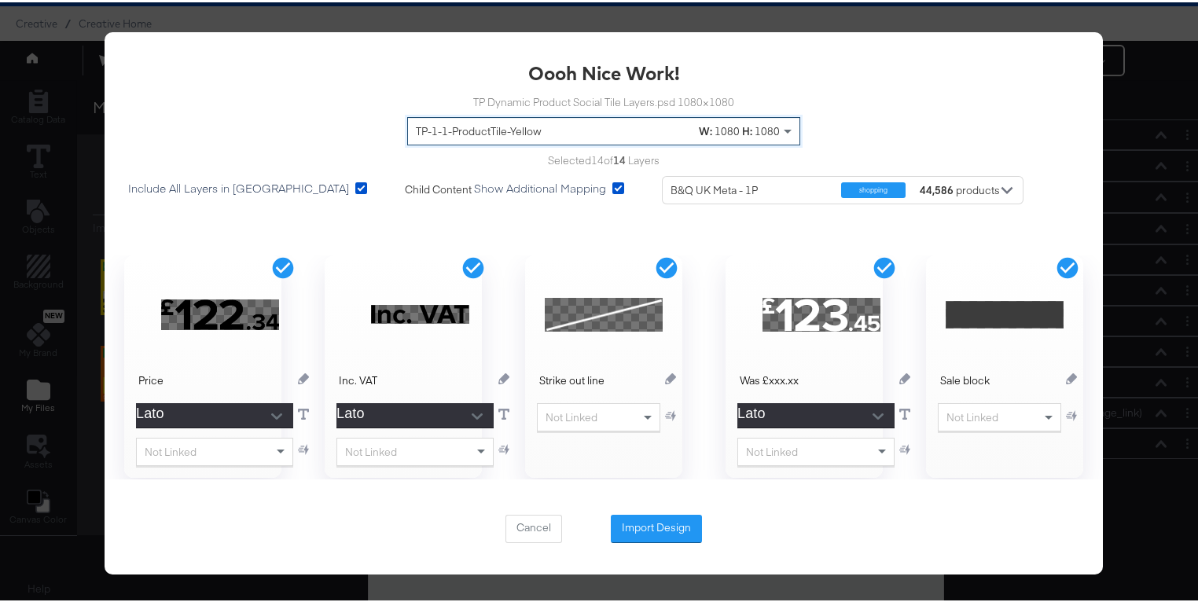
scroll to position [5, 0]
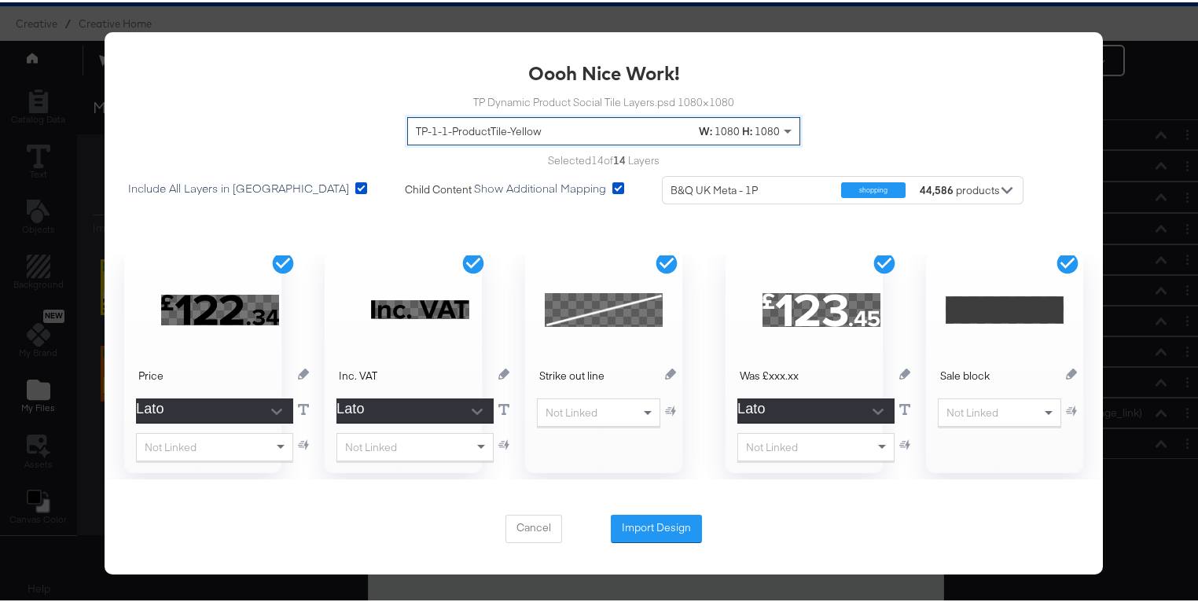
click at [846, 442] on div "Not Linked" at bounding box center [815, 445] width 157 height 28
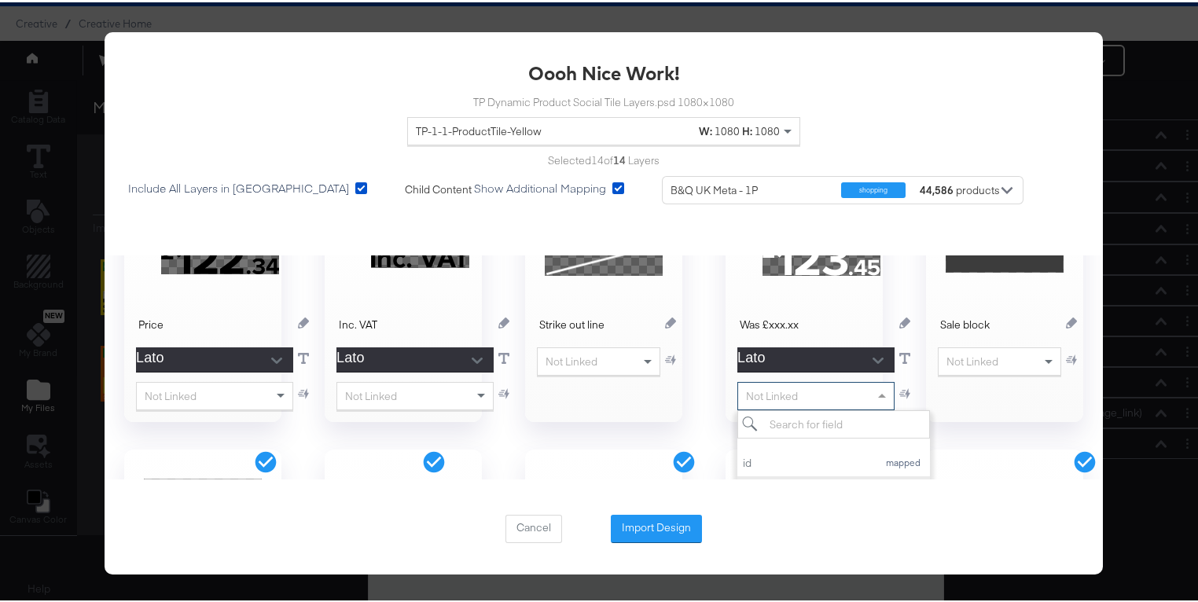
scroll to position [136, 0]
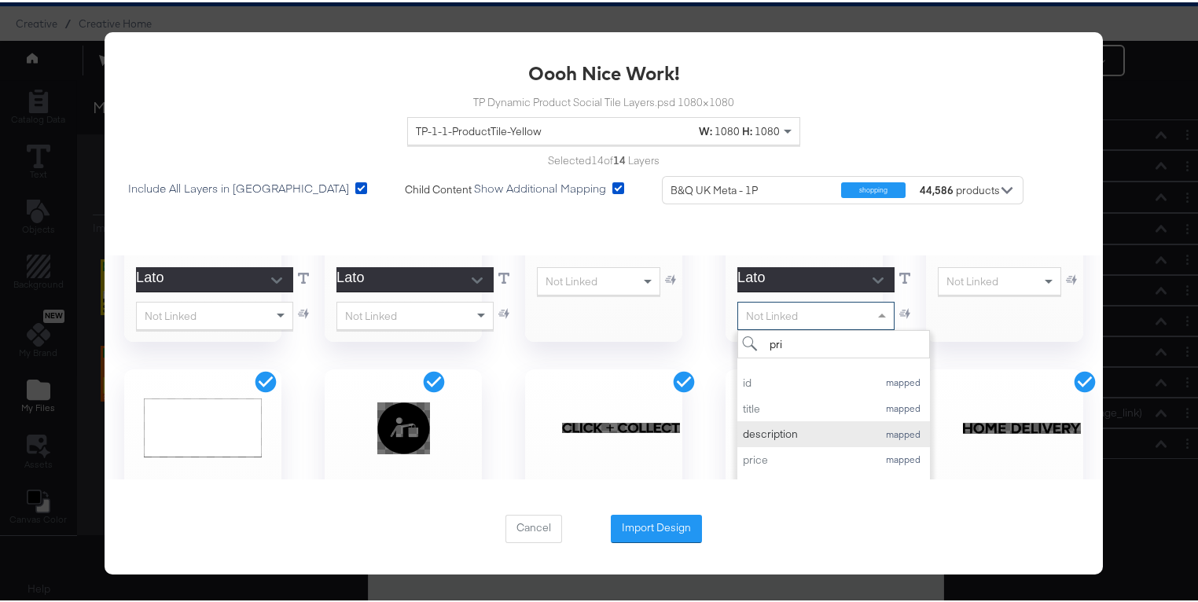
type input "pric"
click at [791, 436] on div "price" at bounding box center [788, 431] width 91 height 15
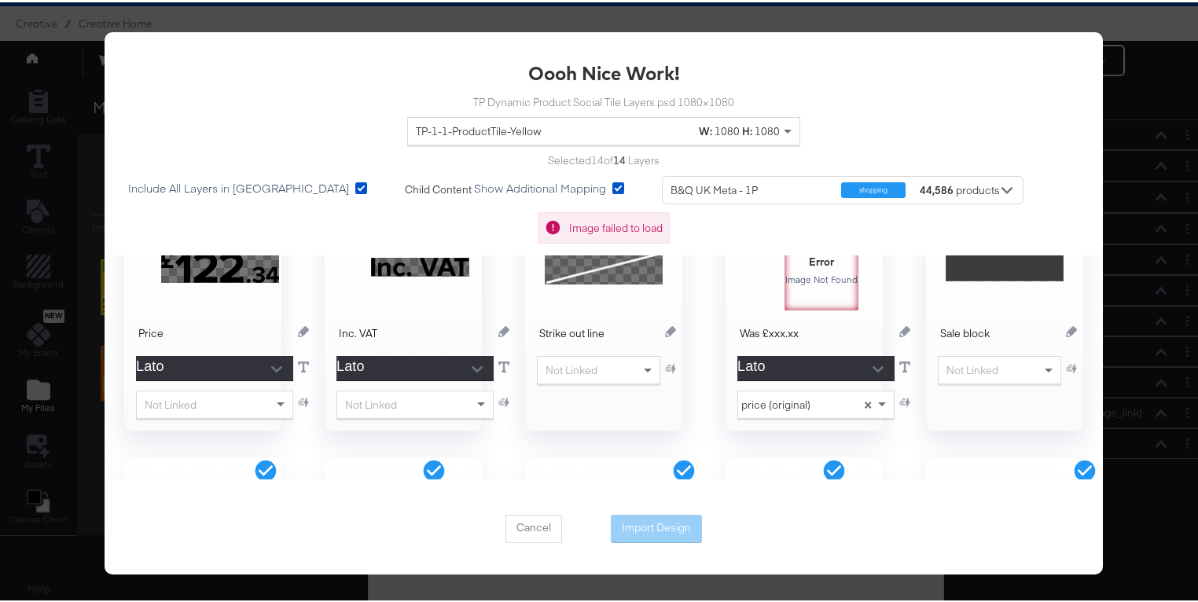
scroll to position [46, 0]
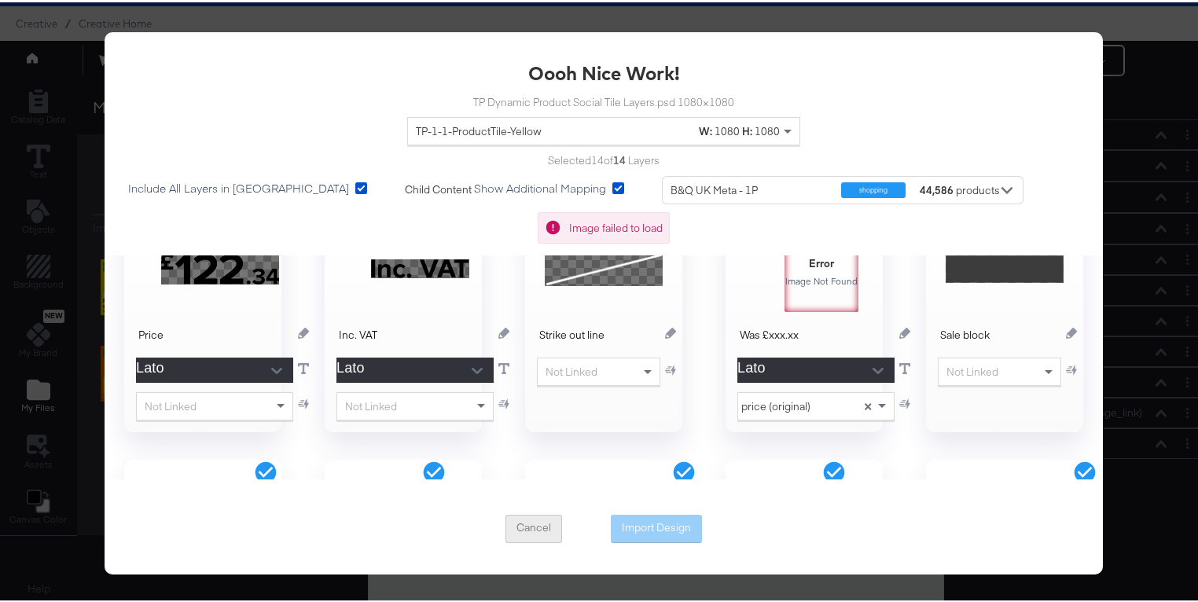
click at [534, 529] on button "Cancel" at bounding box center [533, 526] width 57 height 28
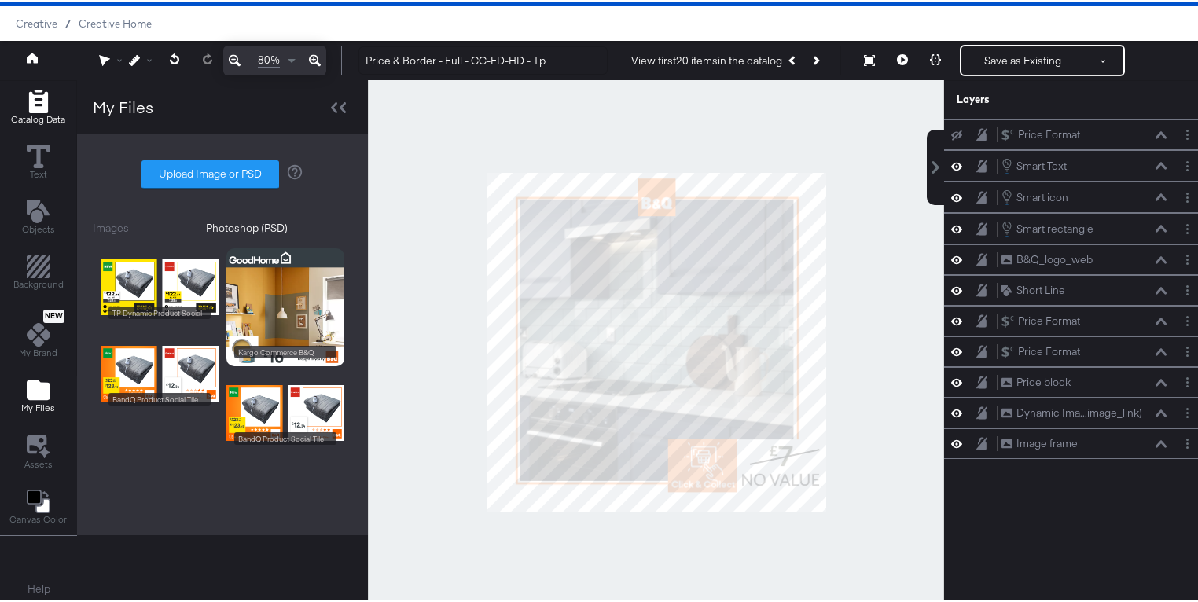
click at [40, 100] on icon "Add Rectangle" at bounding box center [37, 99] width 19 height 24
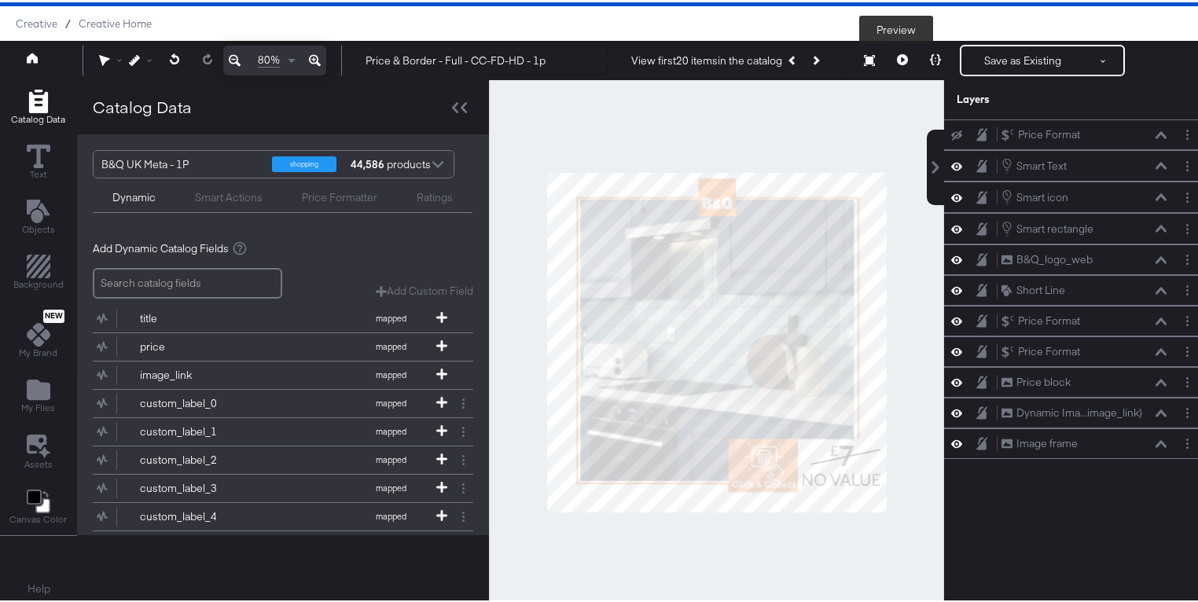
click at [897, 57] on icon at bounding box center [902, 57] width 11 height 11
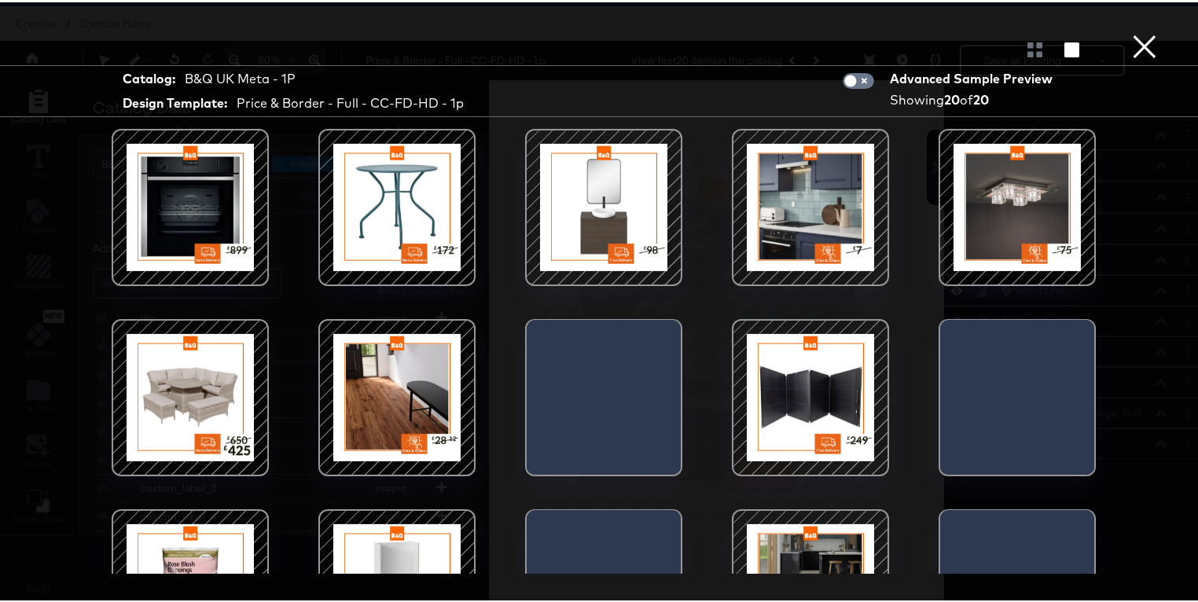
click at [1138, 31] on button "×" at bounding box center [1144, 15] width 31 height 31
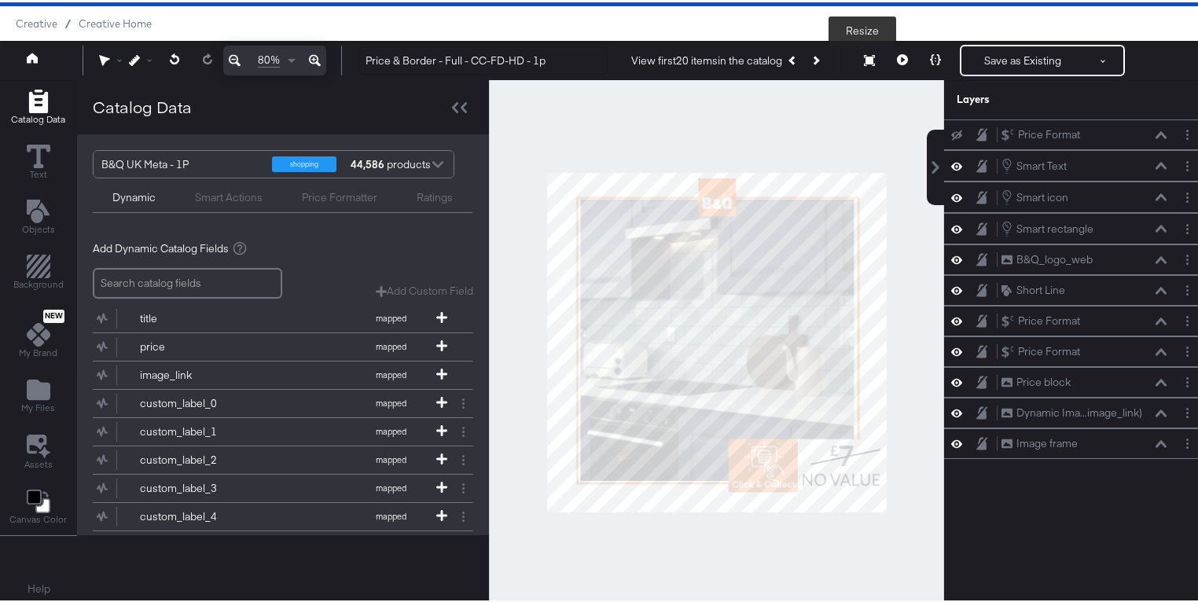
click at [864, 57] on icon at bounding box center [869, 58] width 11 height 11
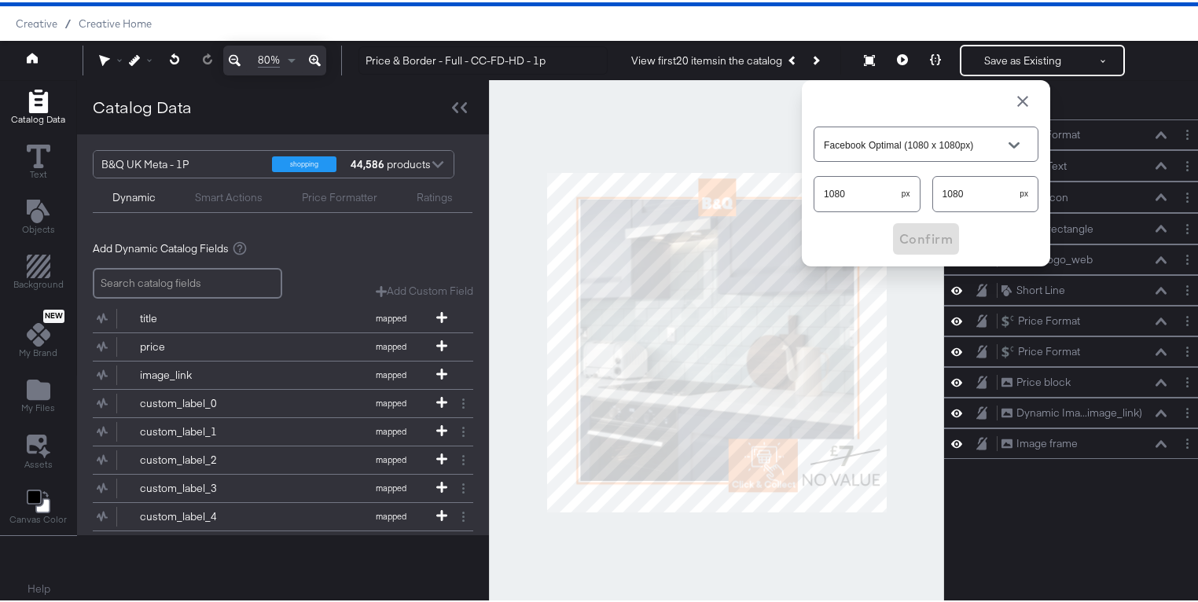
click at [1008, 139] on div "Open" at bounding box center [1013, 143] width 11 height 11
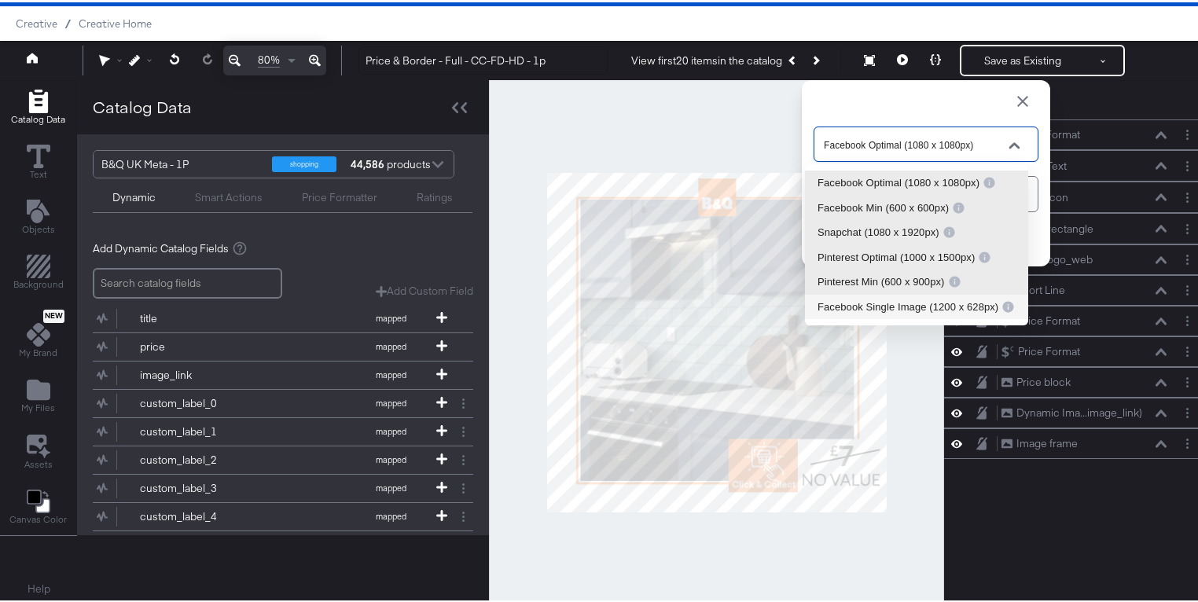
click at [728, 127] on div at bounding box center [716, 340] width 455 height 524
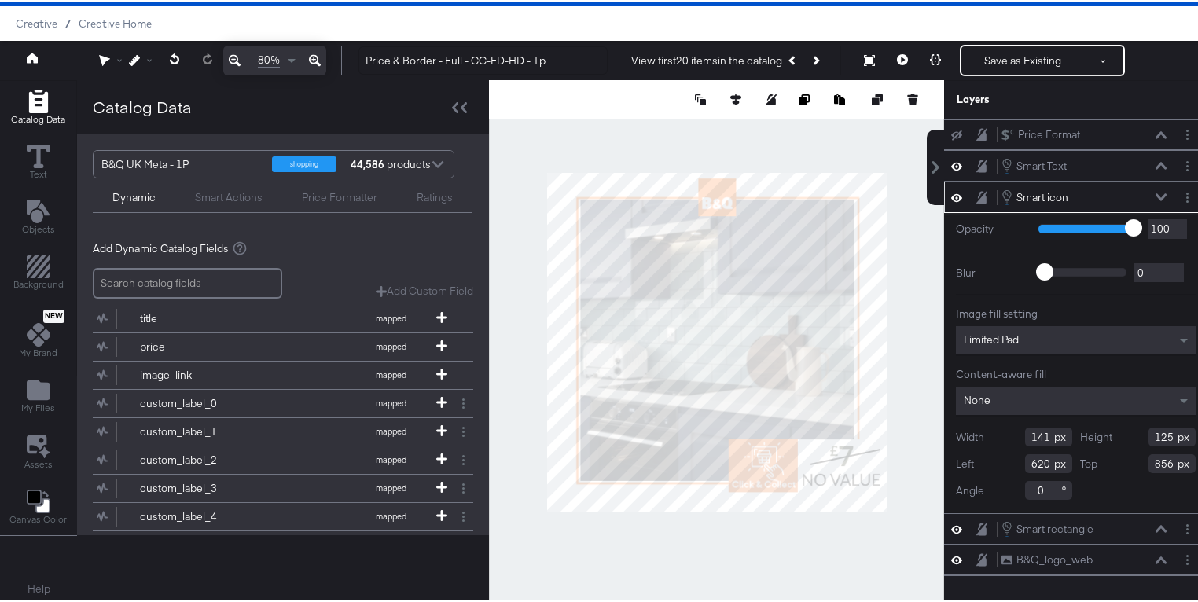
click at [903, 428] on div at bounding box center [716, 340] width 455 height 524
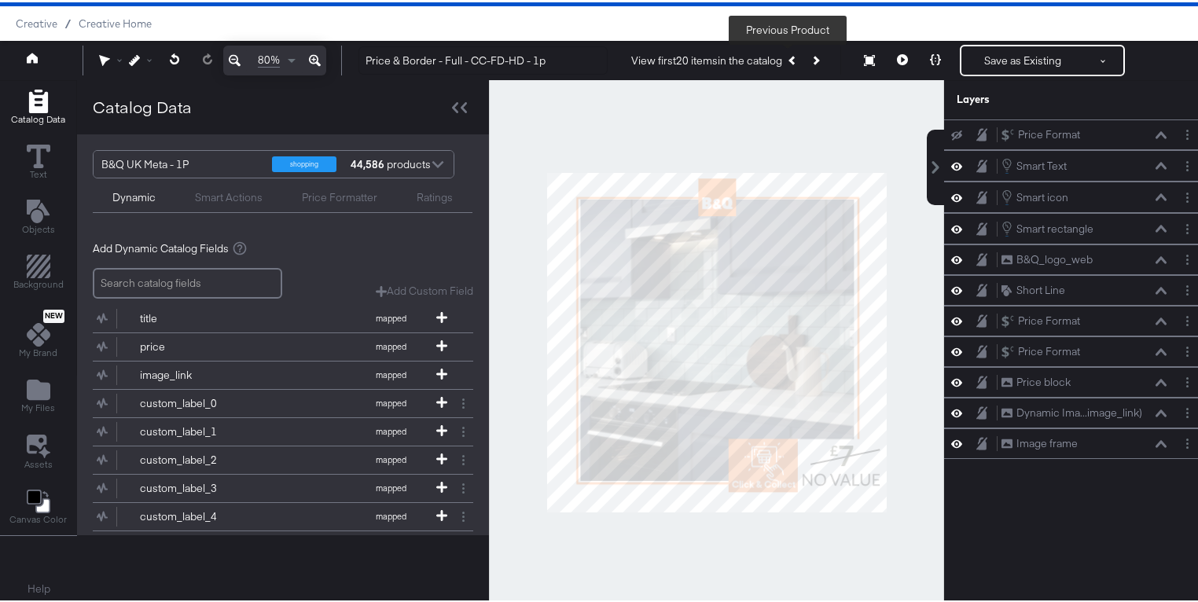
click at [783, 60] on button "Previous Product" at bounding box center [793, 58] width 22 height 28
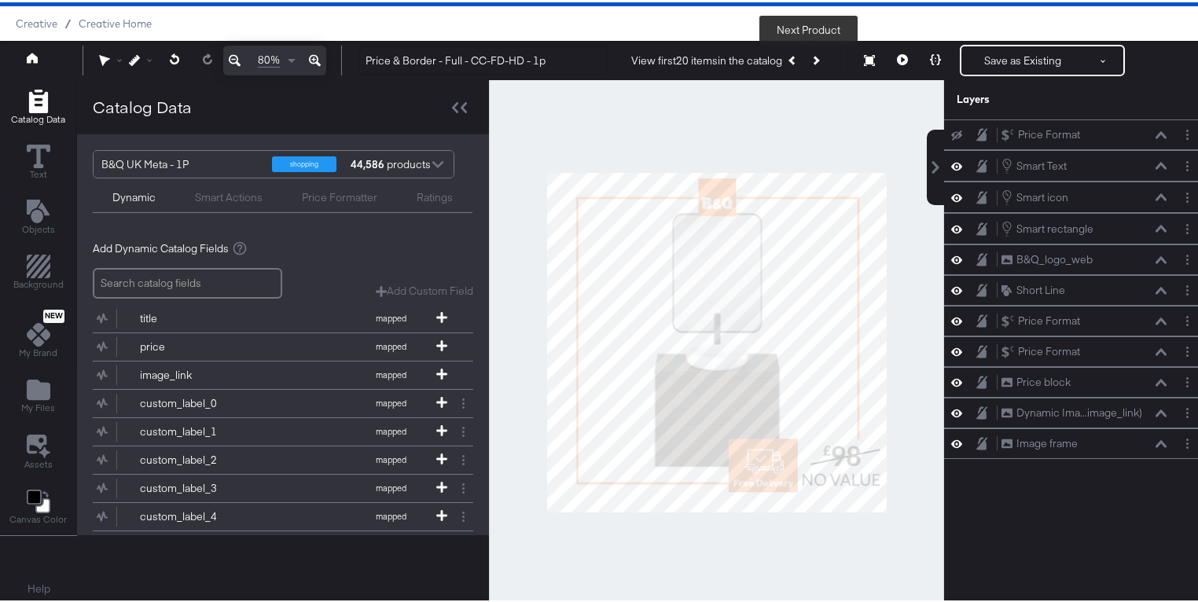
click at [810, 55] on button "Next Product" at bounding box center [815, 58] width 22 height 28
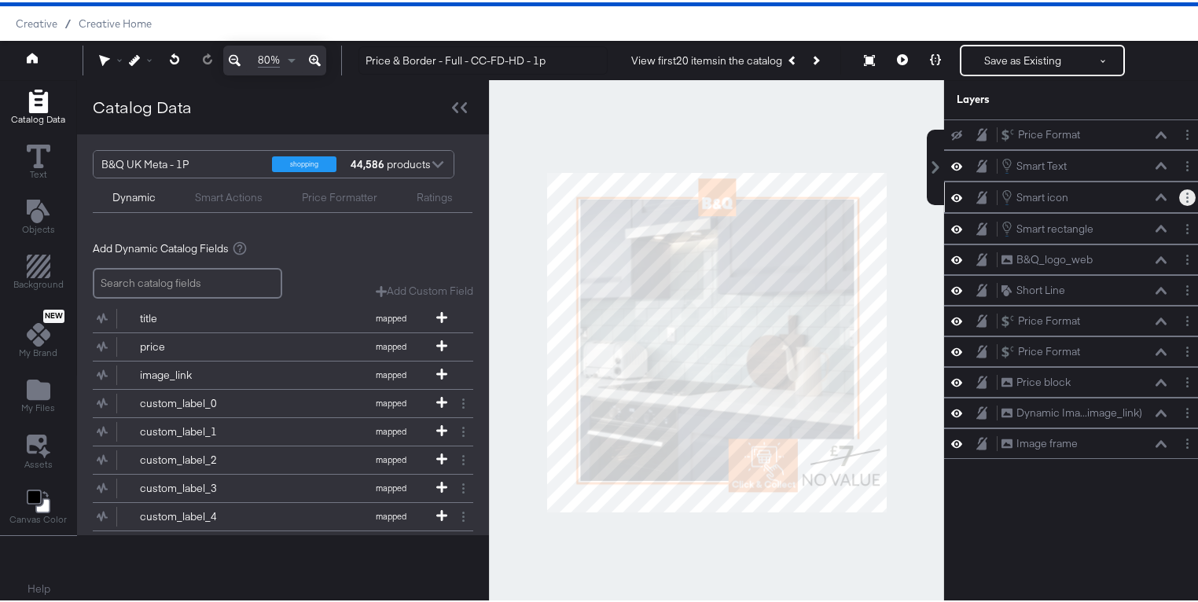
click at [1186, 198] on icon "Layer Options" at bounding box center [1187, 195] width 2 height 10
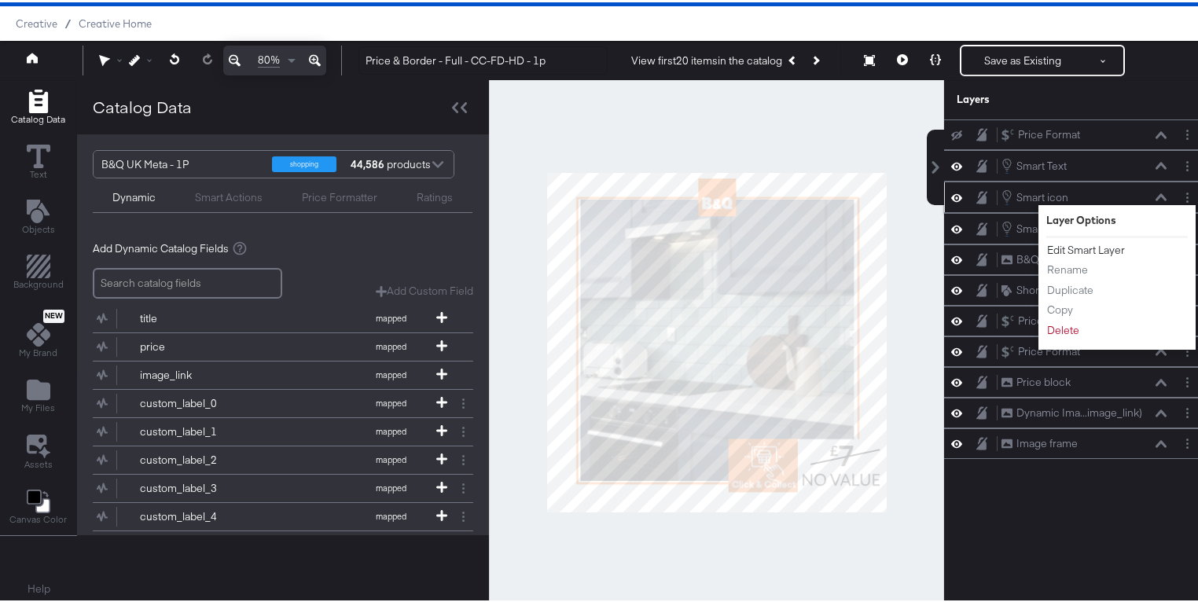
click at [1101, 247] on button "Edit Smart Layer" at bounding box center [1085, 248] width 79 height 17
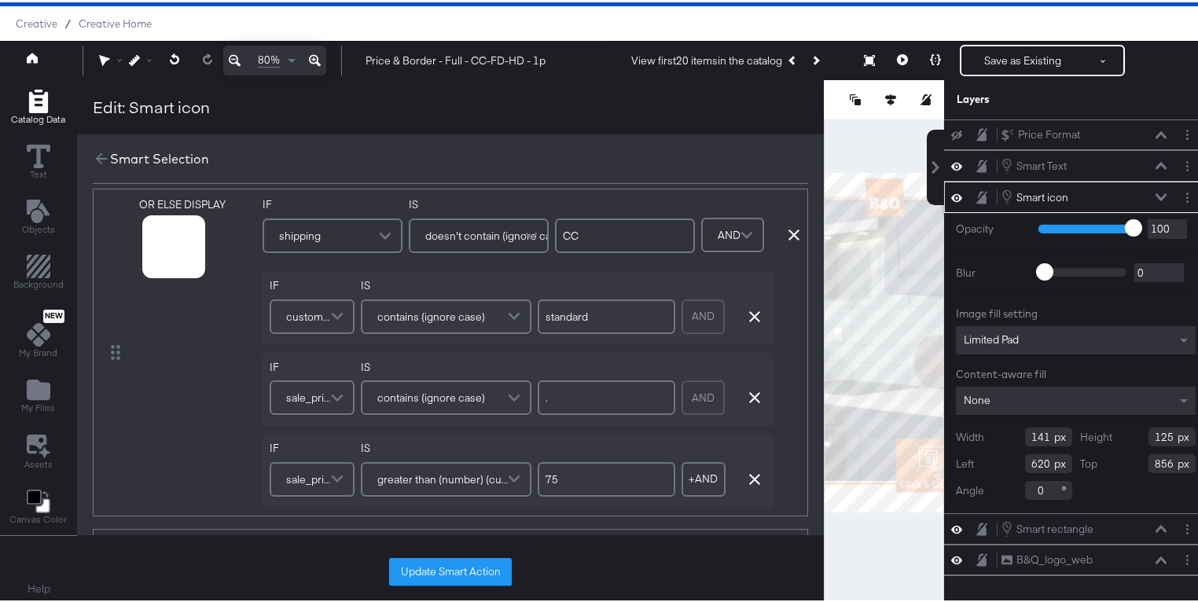
scroll to position [98, 0]
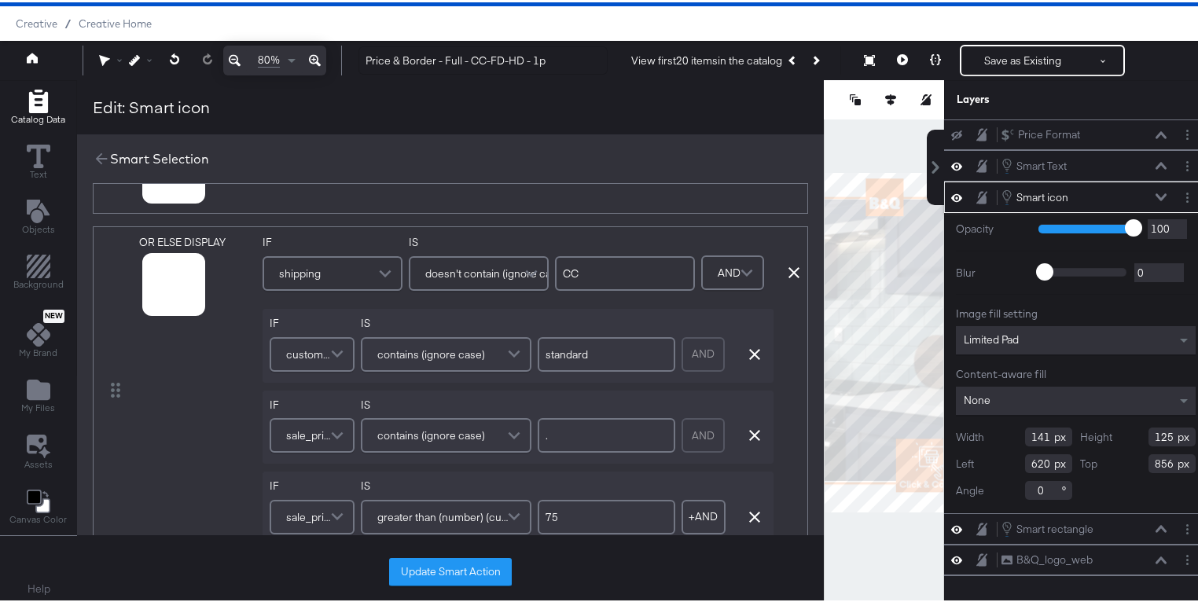
click at [332, 350] on span at bounding box center [339, 351] width 28 height 31
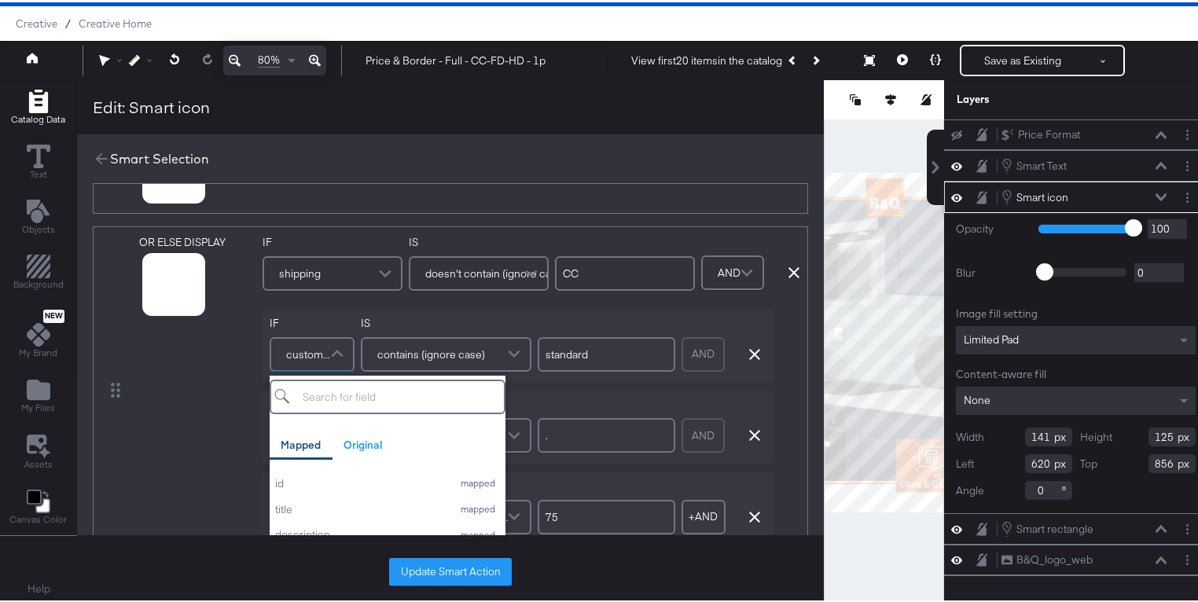
click at [631, 384] on div "IF shipping IS doesn't contain (ignore case) CC IF custom_label_2 Mapped Origin…" at bounding box center [478, 388] width 432 height 310
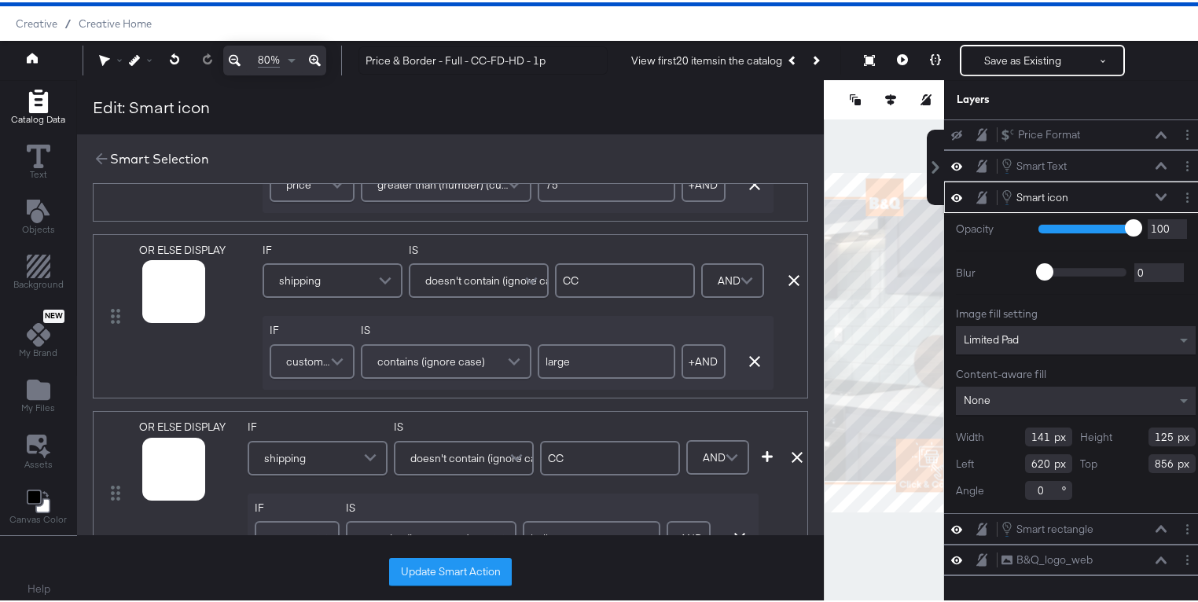
scroll to position [788, 0]
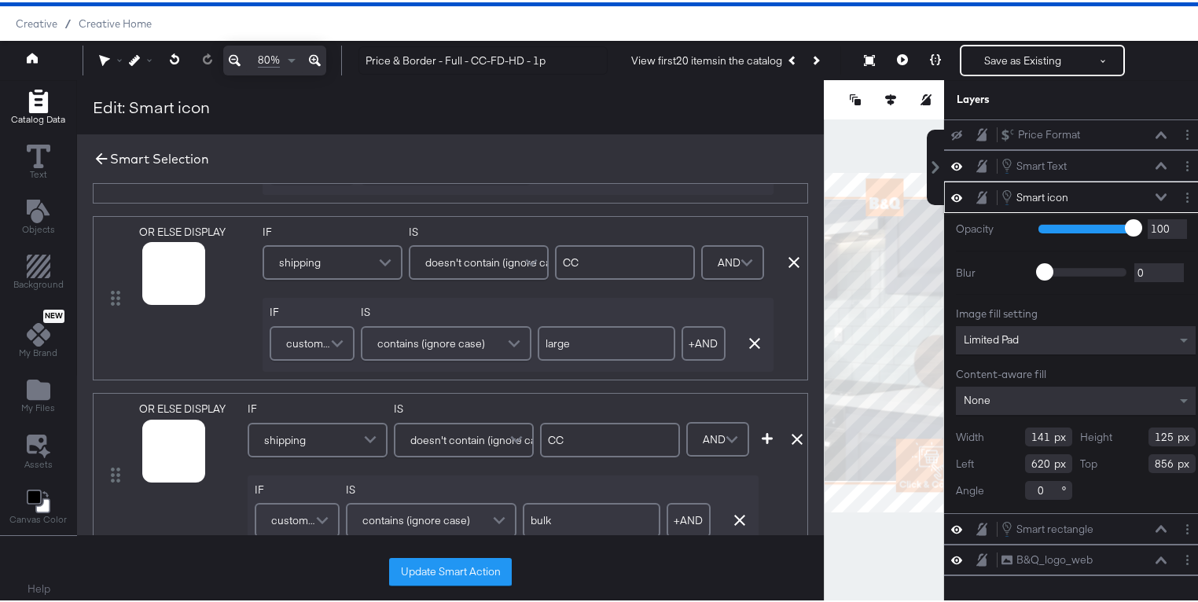
click at [95, 154] on icon at bounding box center [101, 156] width 17 height 17
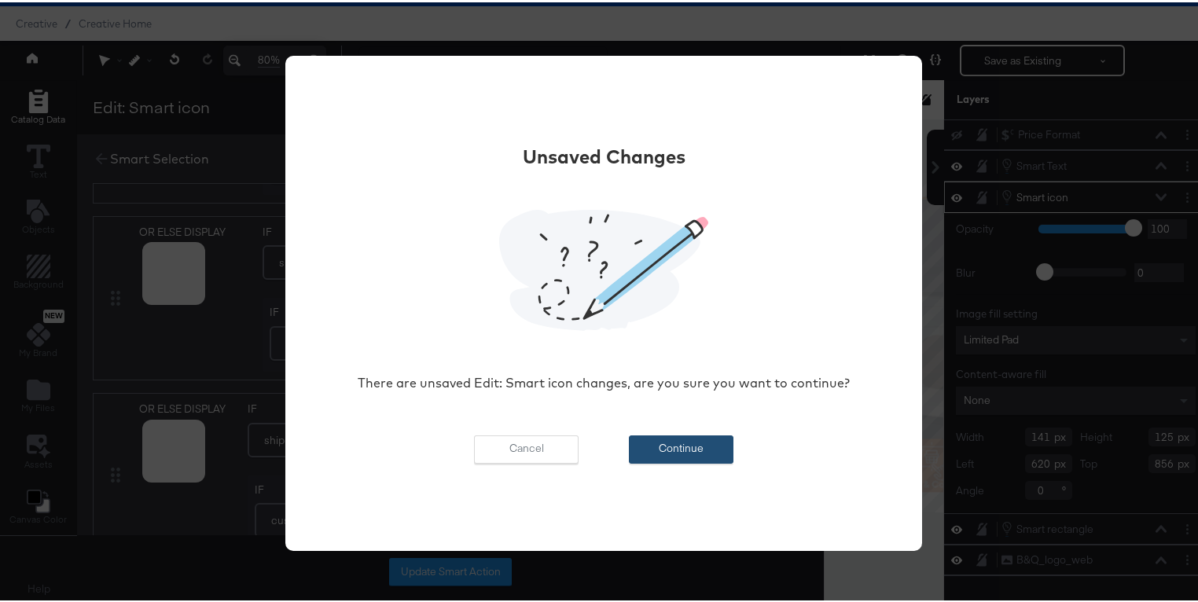
click at [710, 450] on button "Continue" at bounding box center [681, 447] width 105 height 28
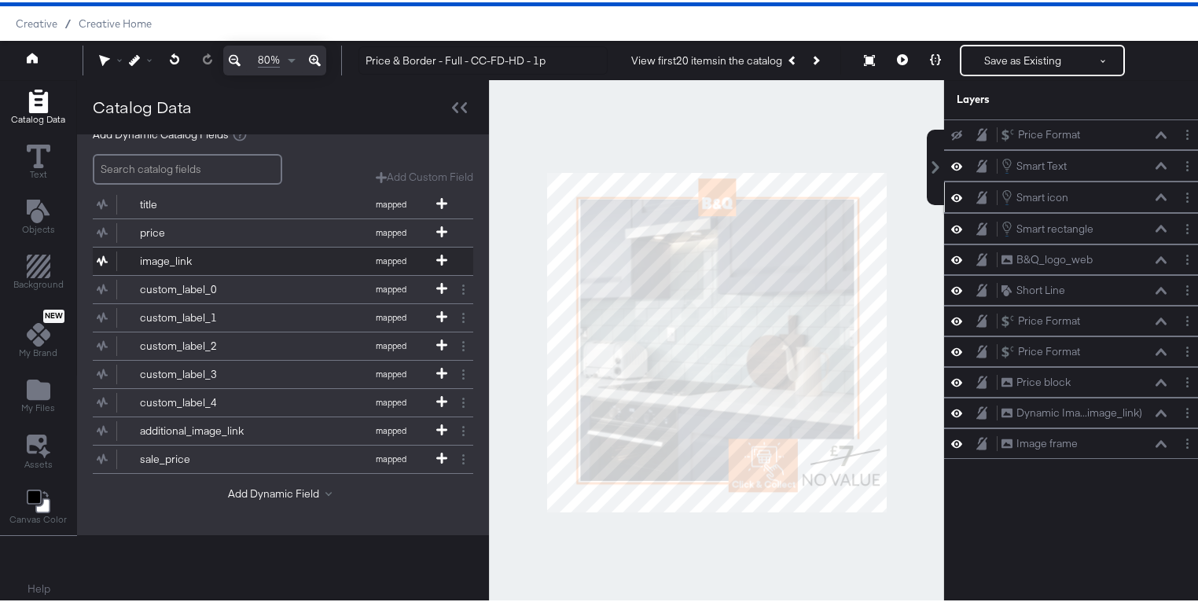
scroll to position [0, 0]
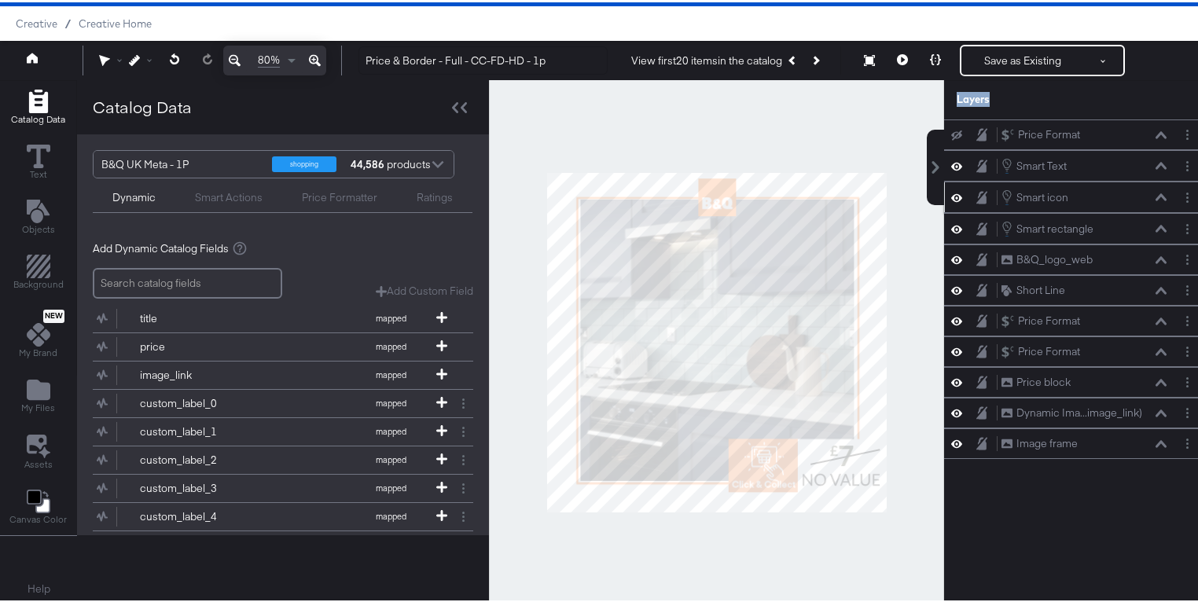
drag, startPoint x: 990, startPoint y: 99, endPoint x: 940, endPoint y: 99, distance: 50.3
click at [944, 99] on div "Layers" at bounding box center [1075, 97] width 263 height 39
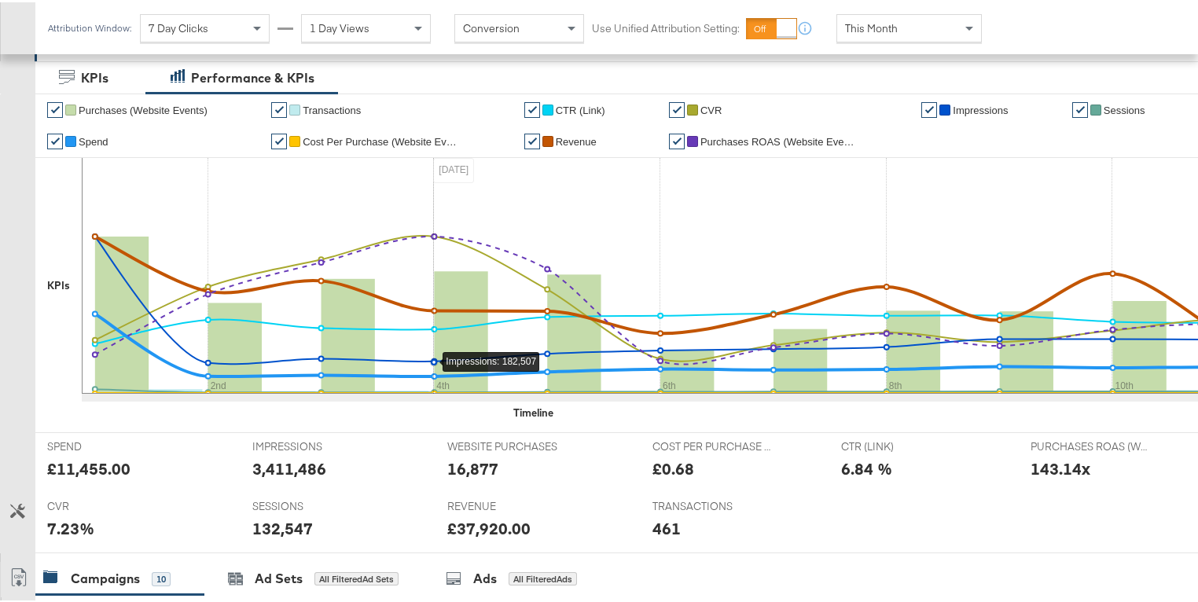
scroll to position [301, 0]
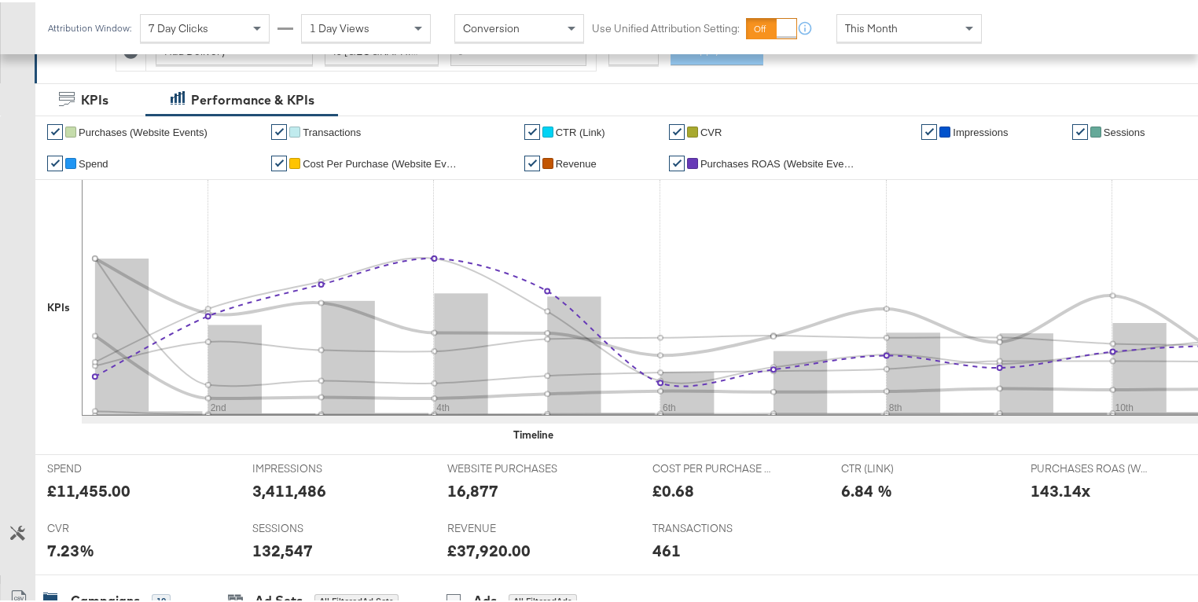
click at [769, 156] on span "Purchases ROAS (Website Events)" at bounding box center [778, 162] width 157 height 12
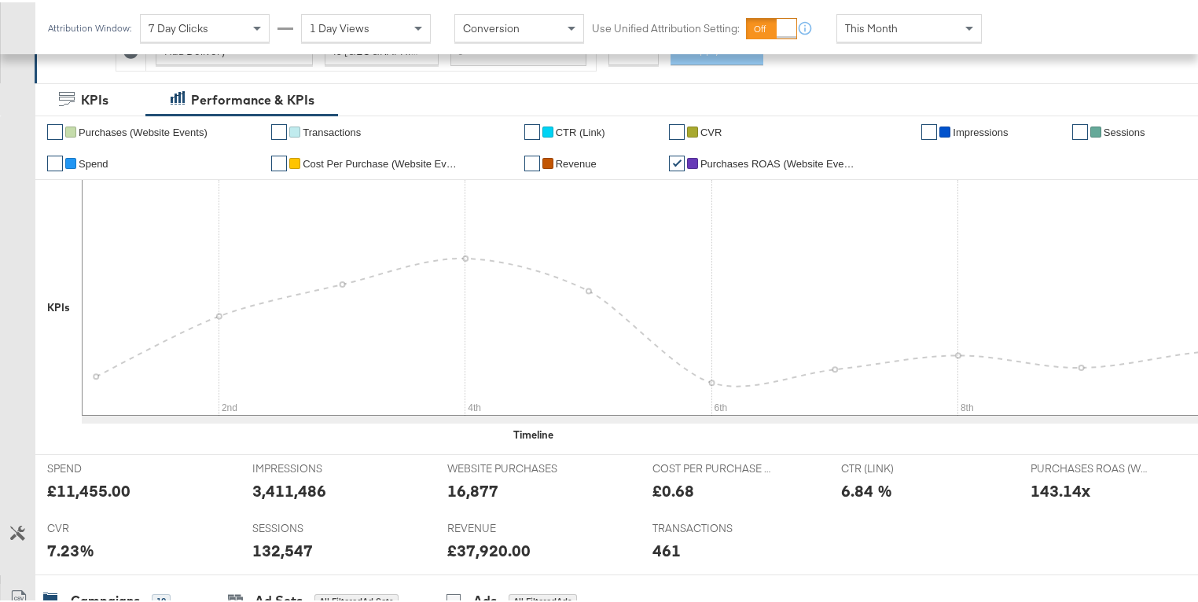
click at [580, 160] on span "Revenue" at bounding box center [576, 162] width 41 height 12
click at [1115, 130] on span "Sessions" at bounding box center [1124, 130] width 42 height 12
click at [274, 124] on link "✔" at bounding box center [279, 130] width 16 height 16
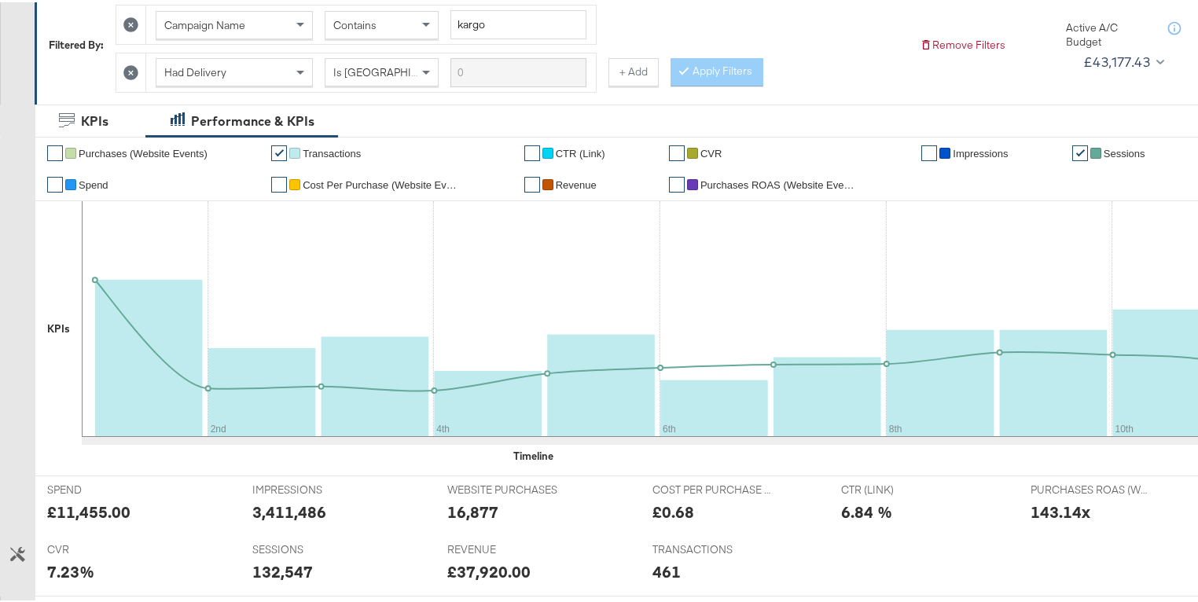
scroll to position [20, 0]
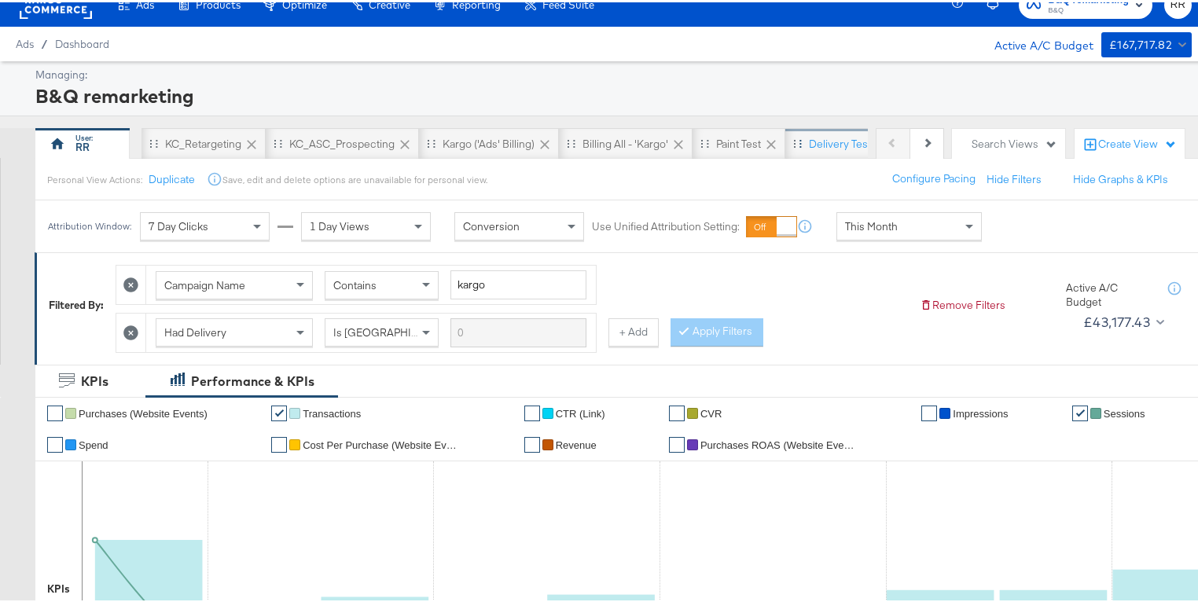
click at [833, 151] on div "Delivery test Price & Border" at bounding box center [876, 141] width 183 height 31
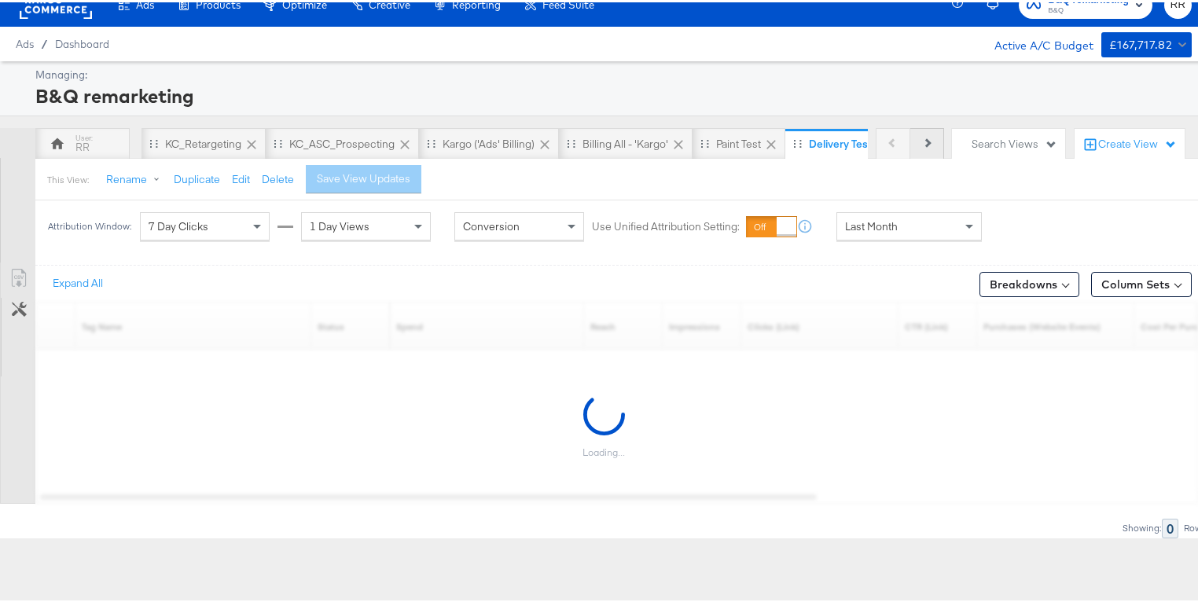
click at [912, 138] on button "Next" at bounding box center [927, 141] width 34 height 31
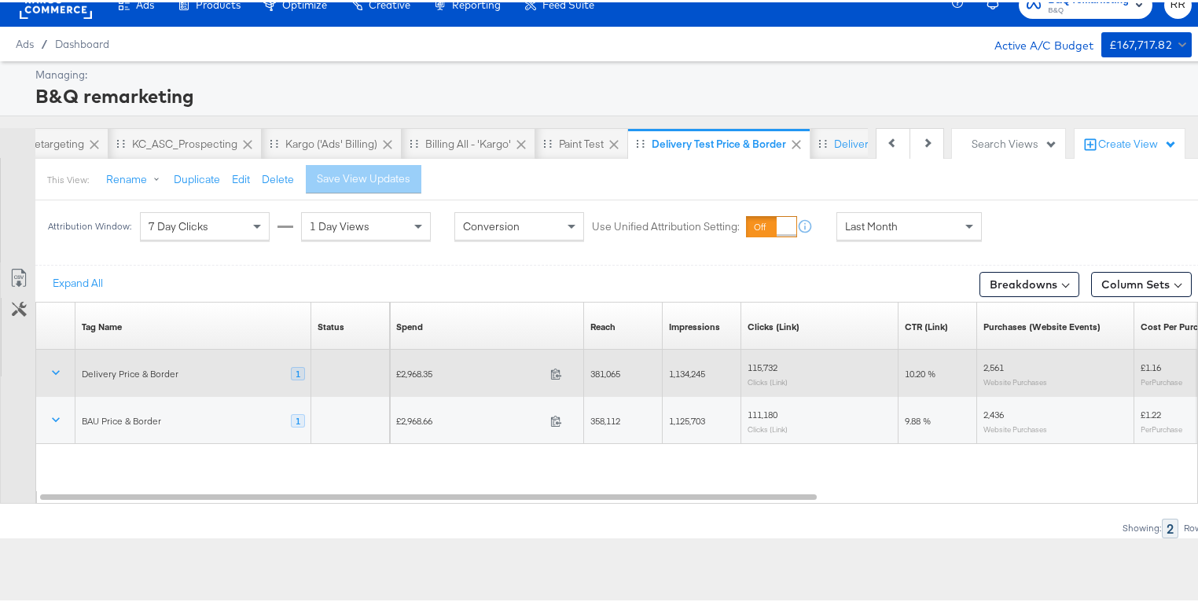
drag, startPoint x: 198, startPoint y: 376, endPoint x: 106, endPoint y: 376, distance: 91.9
click at [106, 376] on div "Delivery Price & Border 1" at bounding box center [193, 371] width 236 height 27
drag, startPoint x: 79, startPoint y: 376, endPoint x: 171, endPoint y: 374, distance: 91.2
click at [171, 374] on div "Delivery Price & Border 1" at bounding box center [193, 371] width 236 height 27
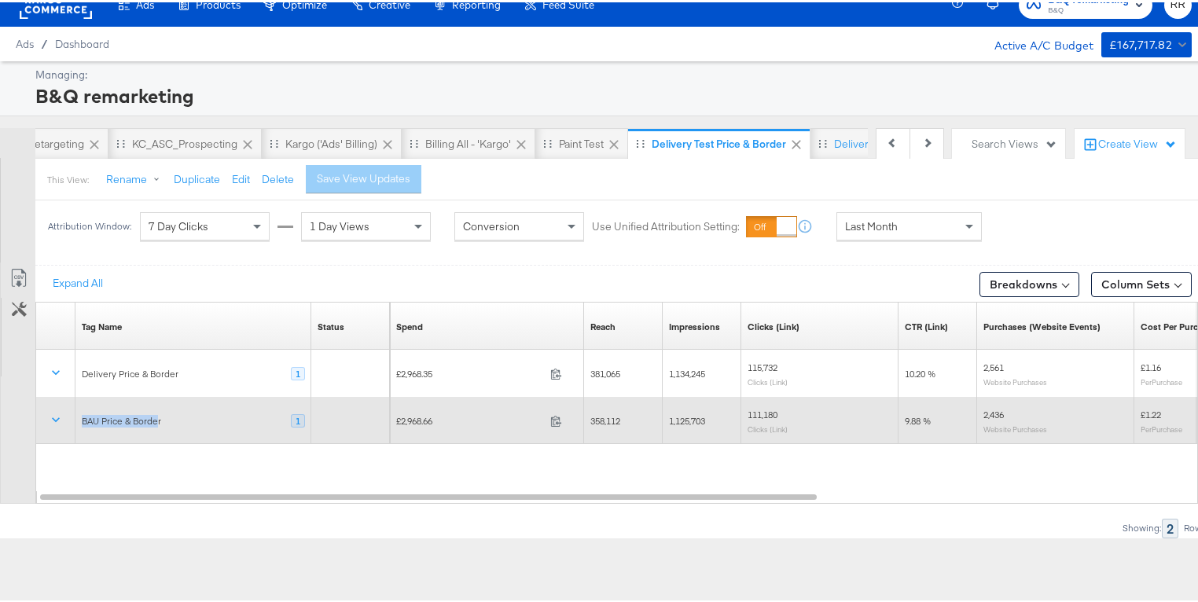
drag, startPoint x: 84, startPoint y: 418, endPoint x: 156, endPoint y: 418, distance: 72.3
click at [156, 418] on div "BAU Price & Border" at bounding box center [121, 419] width 79 height 13
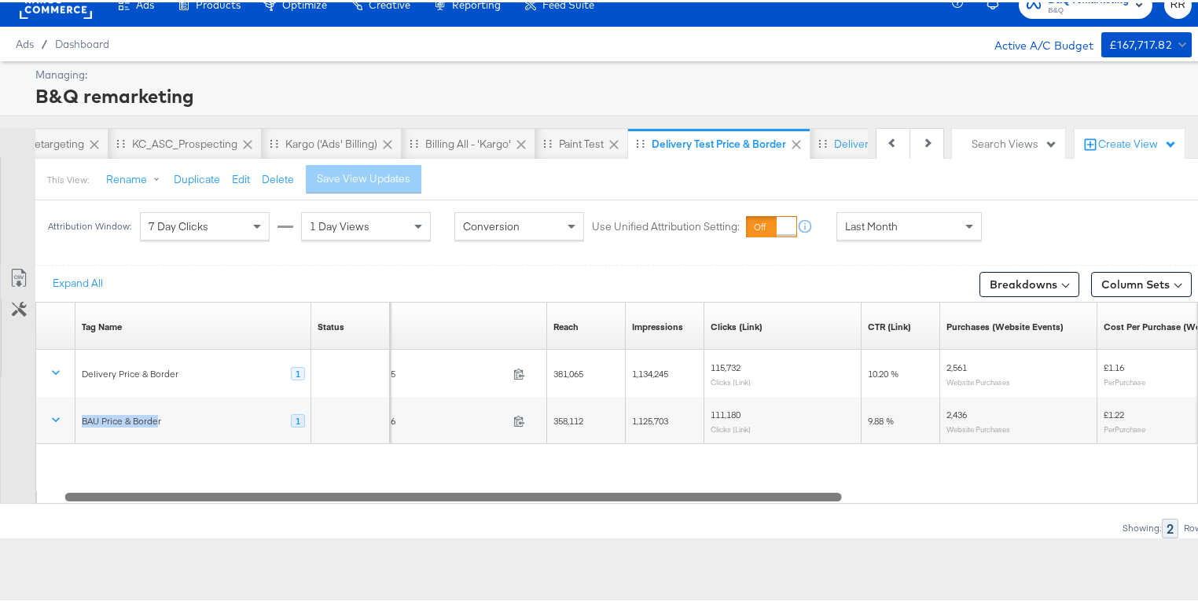
drag, startPoint x: 600, startPoint y: 496, endPoint x: 625, endPoint y: 497, distance: 25.2
click at [625, 497] on div at bounding box center [453, 493] width 776 height 13
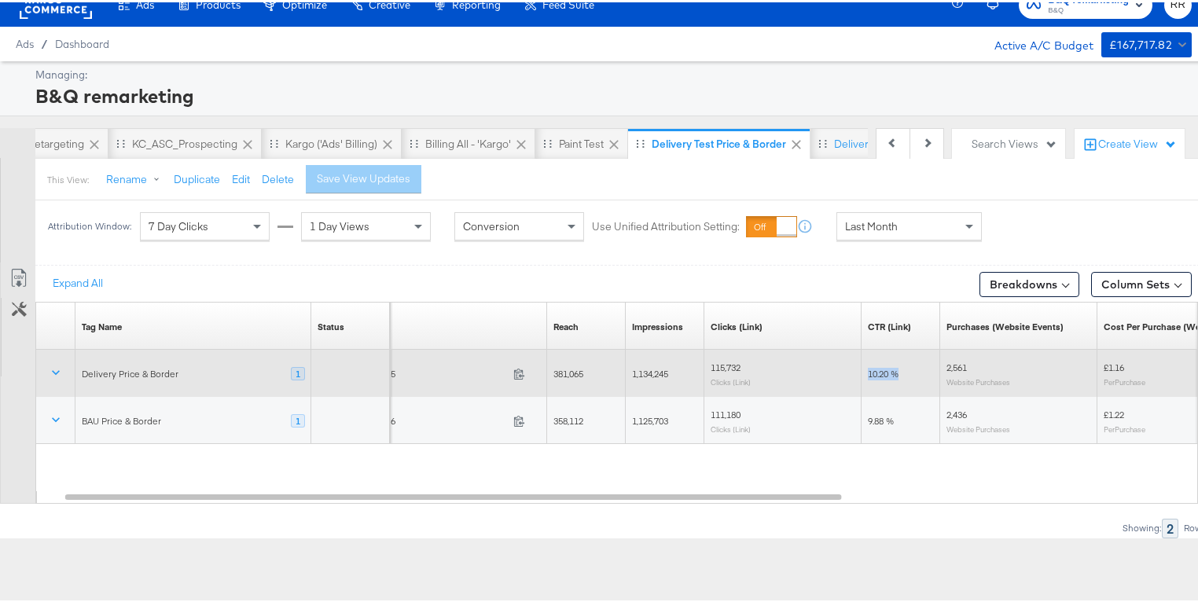
drag, startPoint x: 869, startPoint y: 369, endPoint x: 919, endPoint y: 373, distance: 50.4
click at [919, 373] on div "10.20 %" at bounding box center [901, 371] width 66 height 13
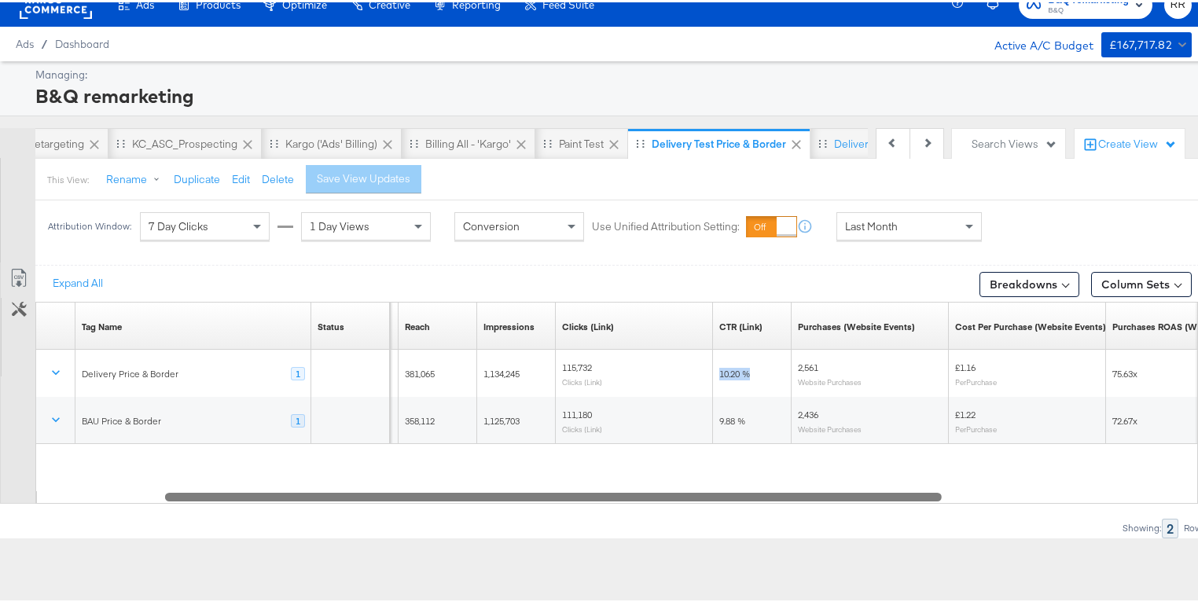
drag, startPoint x: 781, startPoint y: 492, endPoint x: 890, endPoint y: 494, distance: 109.2
click at [890, 494] on div at bounding box center [553, 493] width 776 height 13
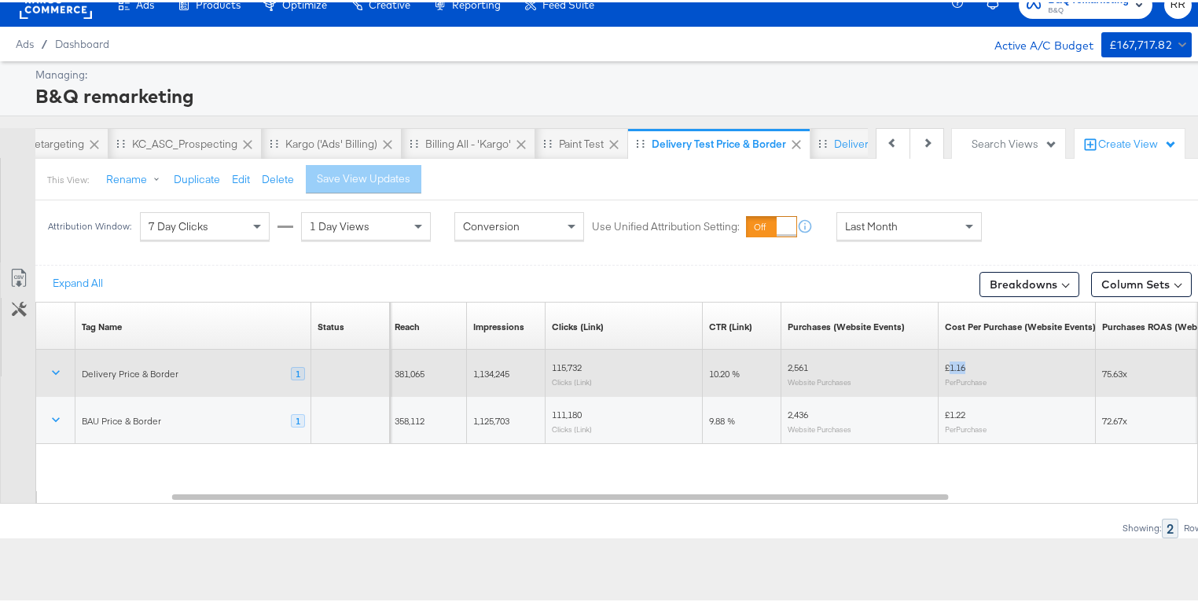
drag, startPoint x: 948, startPoint y: 361, endPoint x: 977, endPoint y: 361, distance: 29.1
click at [977, 361] on div "£1.16 Per Purchase" at bounding box center [1017, 371] width 145 height 24
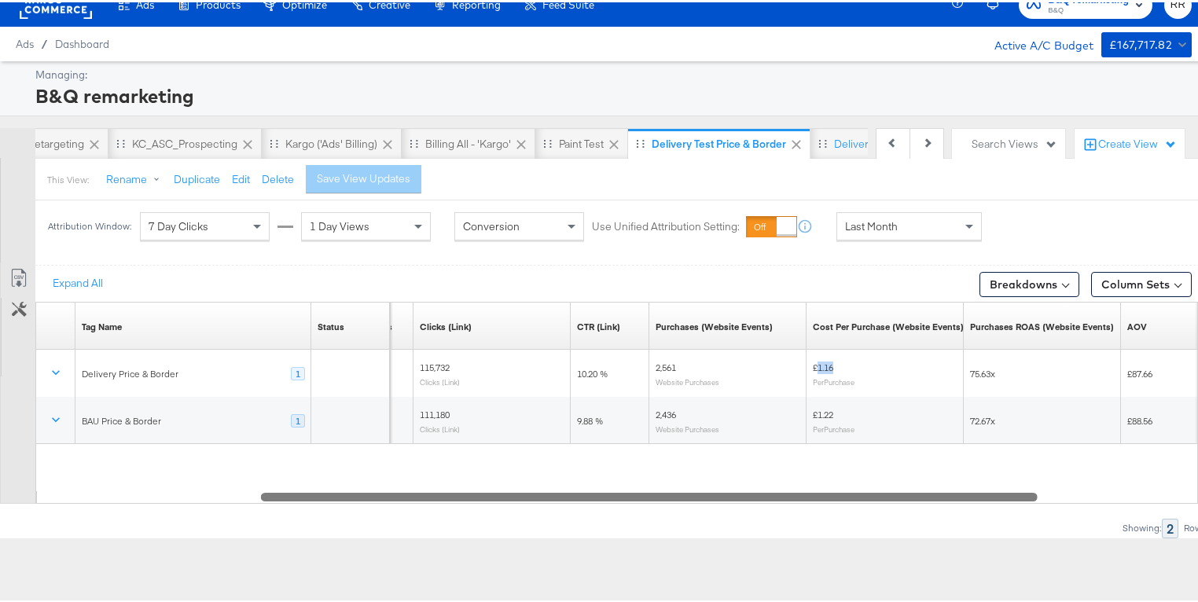
drag, startPoint x: 878, startPoint y: 490, endPoint x: 967, endPoint y: 490, distance: 89.6
click at [967, 490] on div at bounding box center [649, 493] width 776 height 13
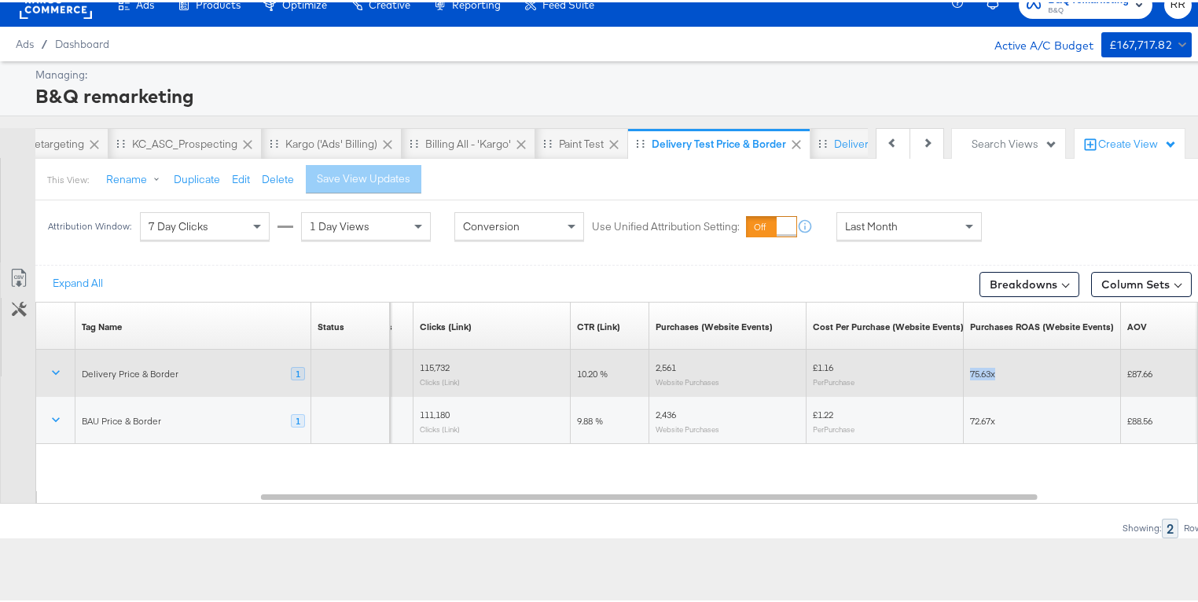
drag, startPoint x: 973, startPoint y: 371, endPoint x: 1018, endPoint y: 373, distance: 45.6
click at [1018, 373] on div "75.63x" at bounding box center [1041, 371] width 157 height 25
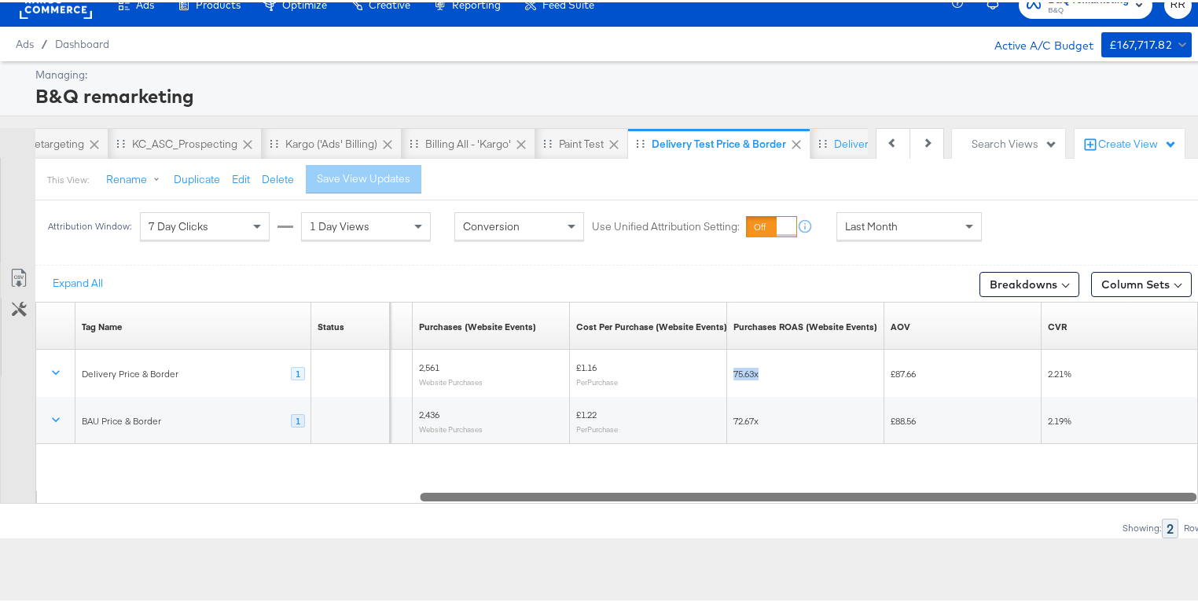
drag, startPoint x: 909, startPoint y: 494, endPoint x: 1160, endPoint y: 489, distance: 250.8
click at [1160, 489] on div at bounding box center [808, 493] width 776 height 13
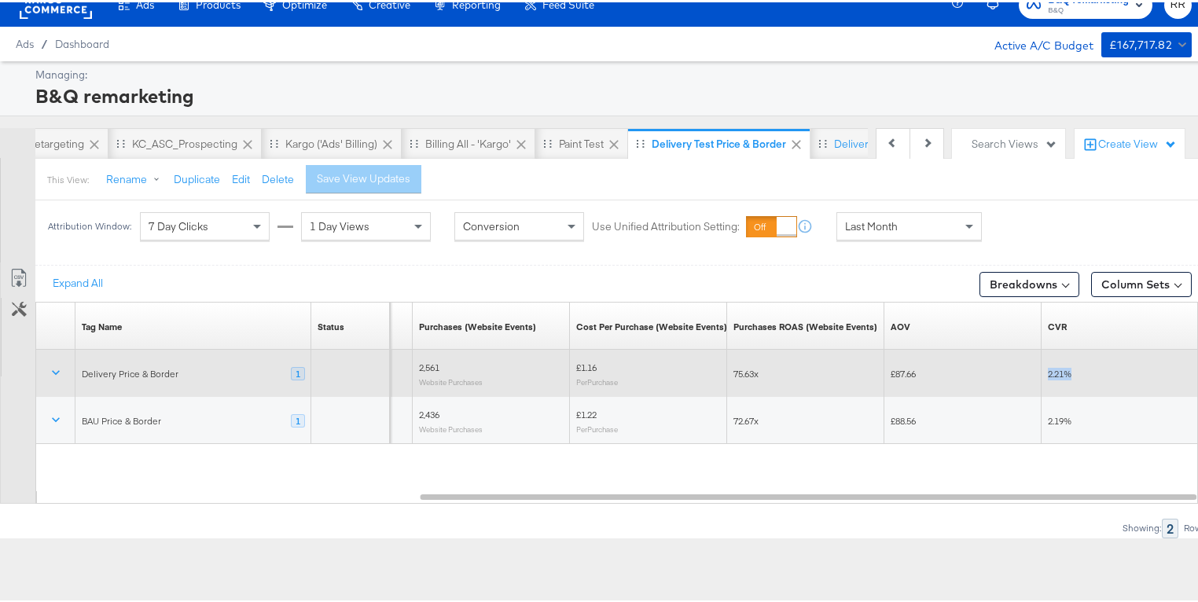
drag, startPoint x: 1074, startPoint y: 377, endPoint x: 1020, endPoint y: 373, distance: 54.4
click at [1020, 373] on div "10.20 % 2,561 Website Purchases £1.16 Per Purchase 75.63x £87.66 2.21%" at bounding box center [512, 370] width 1373 height 47
